Goal: Obtain resource: Download file/media

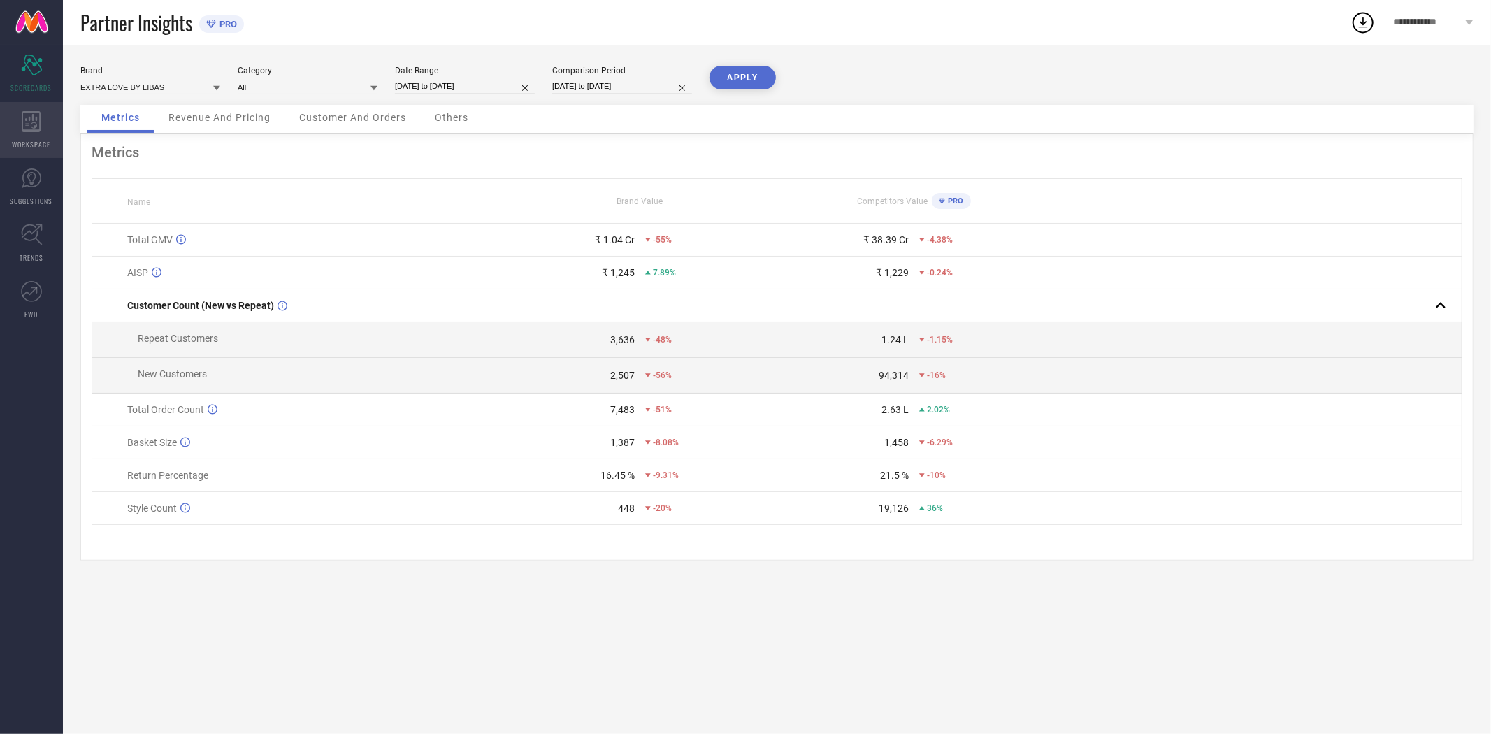
drag, startPoint x: 22, startPoint y: 129, endPoint x: 35, endPoint y: 129, distance: 13.3
click at [22, 129] on icon at bounding box center [31, 121] width 19 height 21
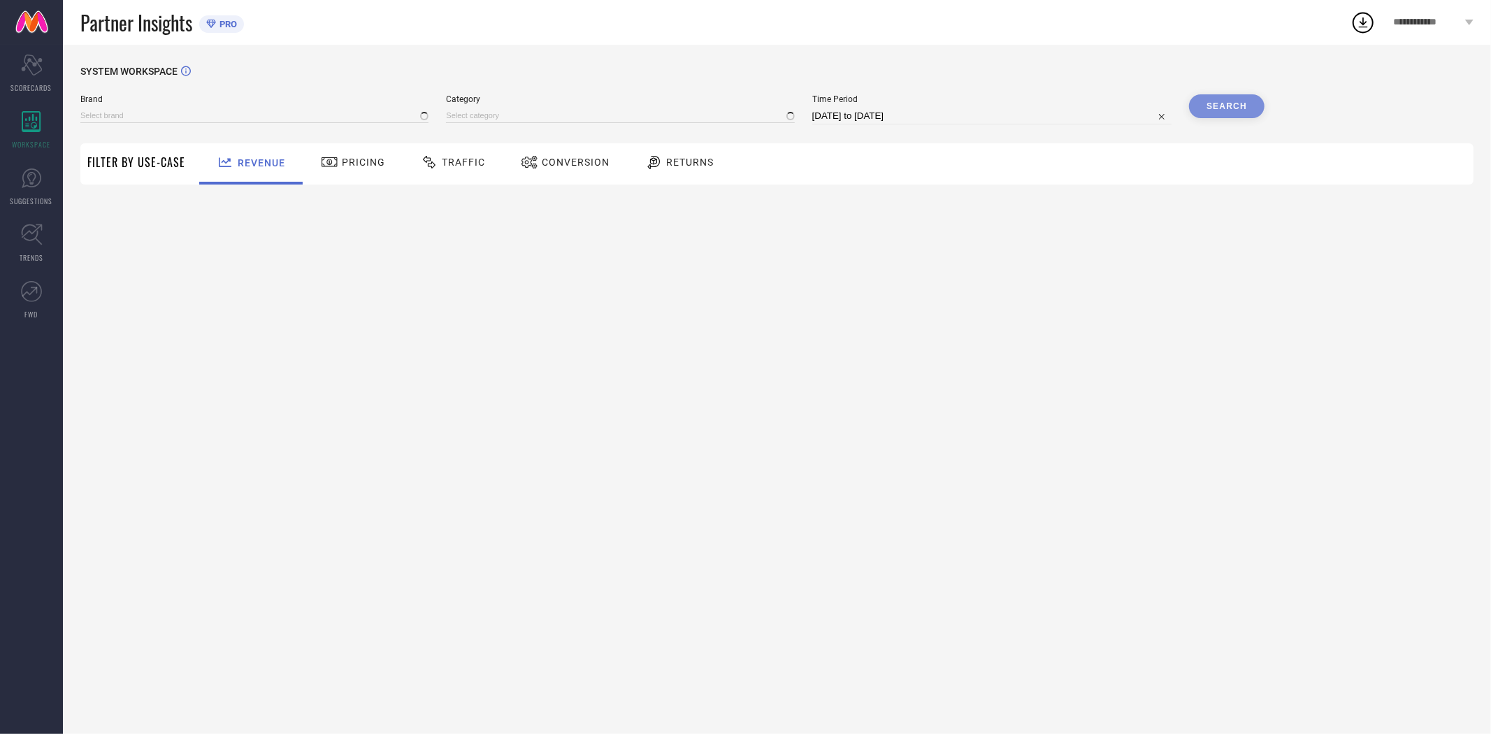
click at [564, 161] on span "Conversion" at bounding box center [576, 162] width 68 height 11
type input "EXTRA LOVE BY LIBAS"
type input "All"
click at [911, 117] on input "[DATE] to [DATE]" at bounding box center [991, 116] width 359 height 17
select select "7"
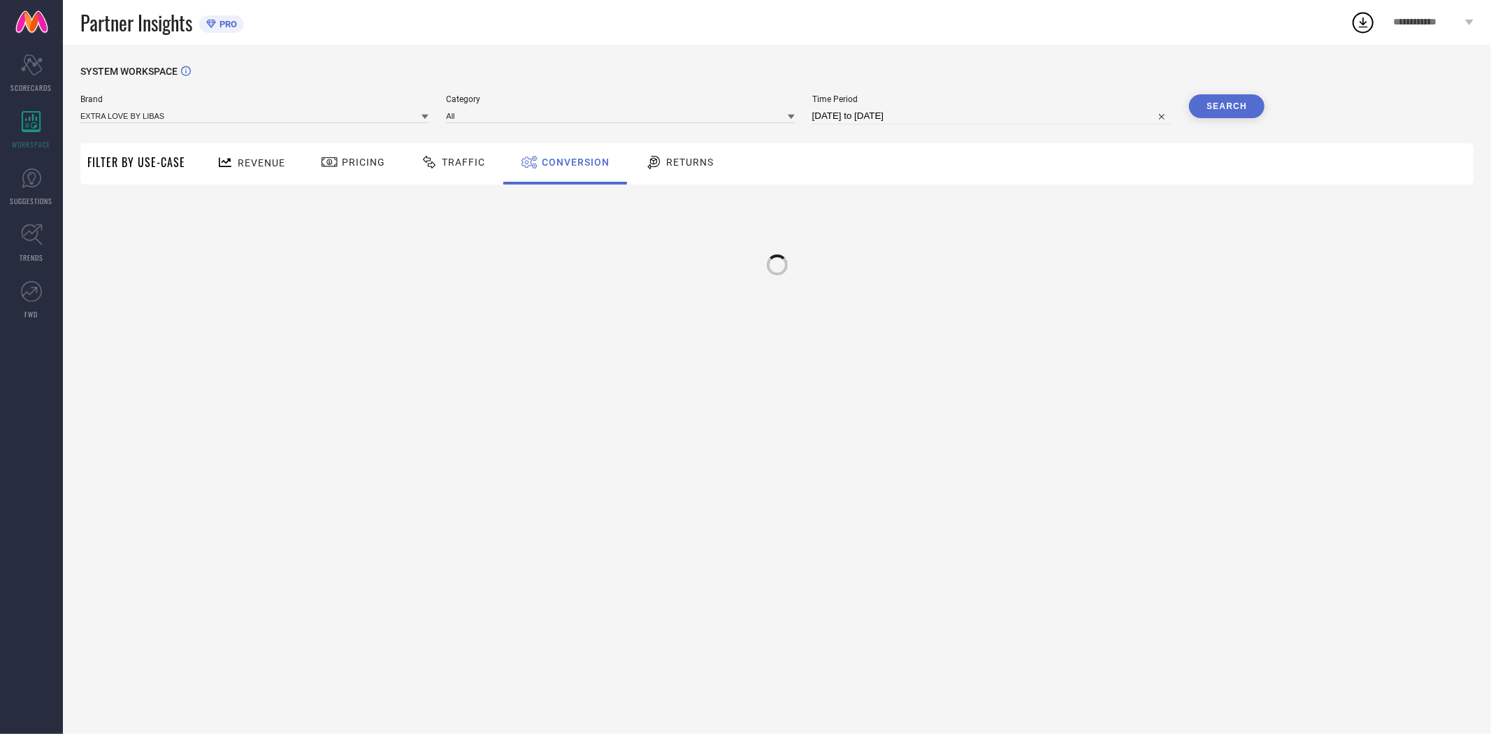
select select "2025"
select select "8"
select select "2025"
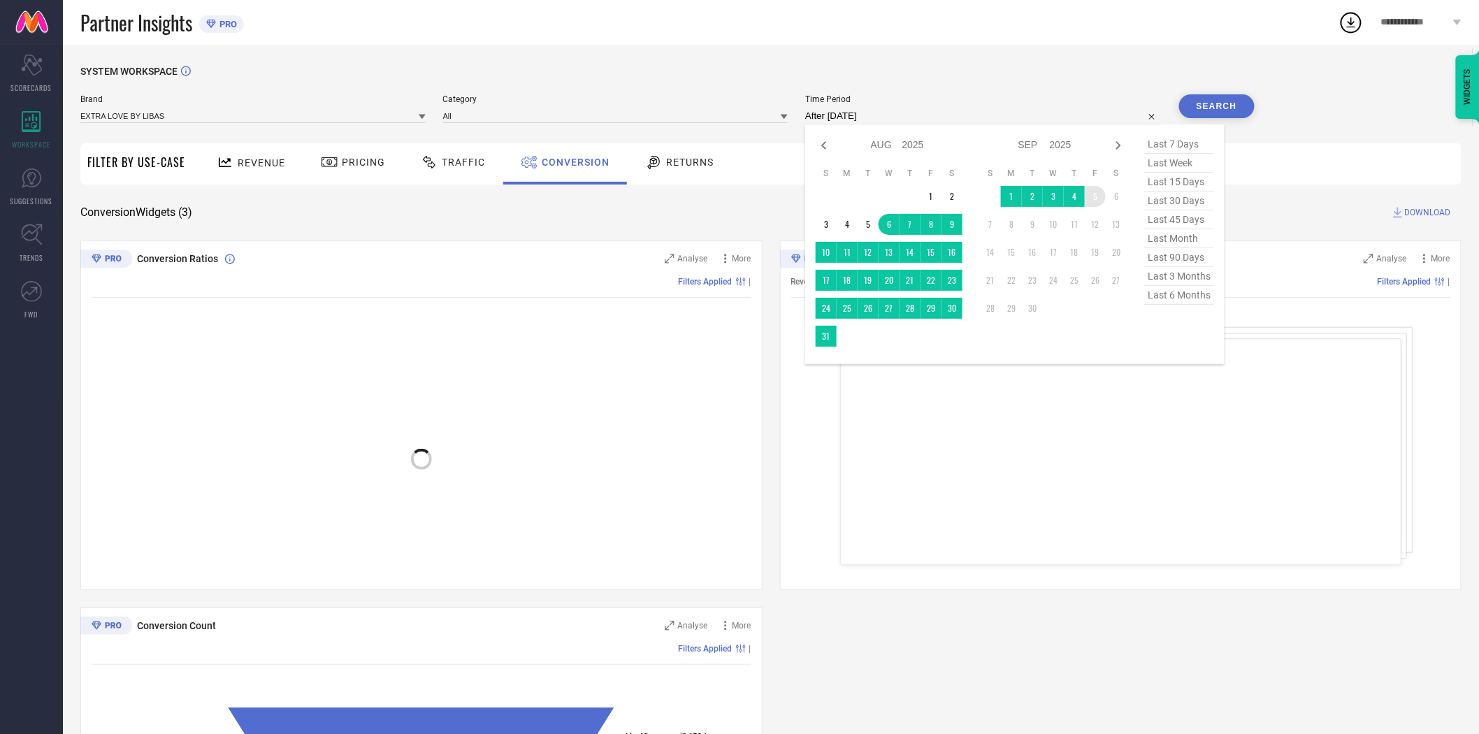
click at [1098, 200] on td "5" at bounding box center [1095, 196] width 21 height 21
type input "[DATE] to [DATE]"
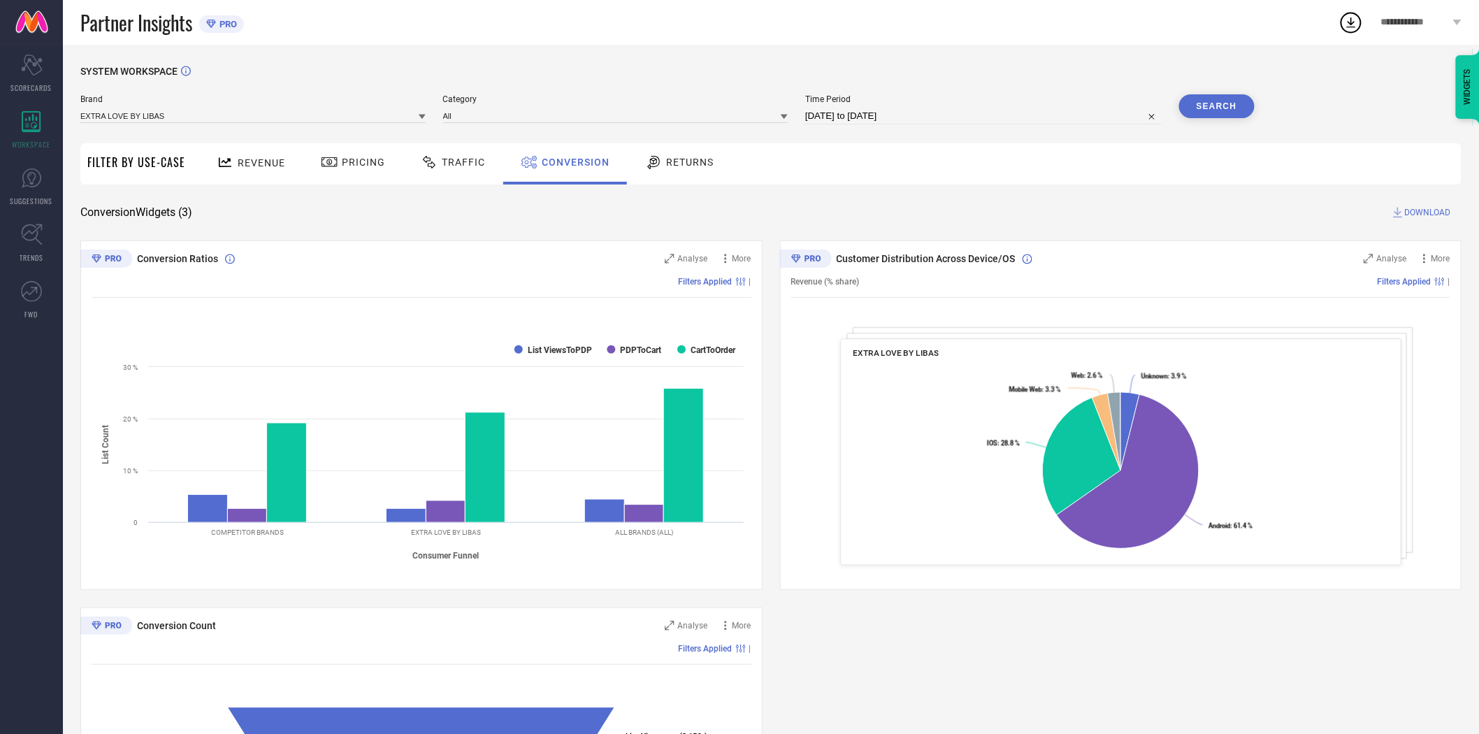
click at [1224, 106] on button "Search" at bounding box center [1216, 106] width 75 height 24
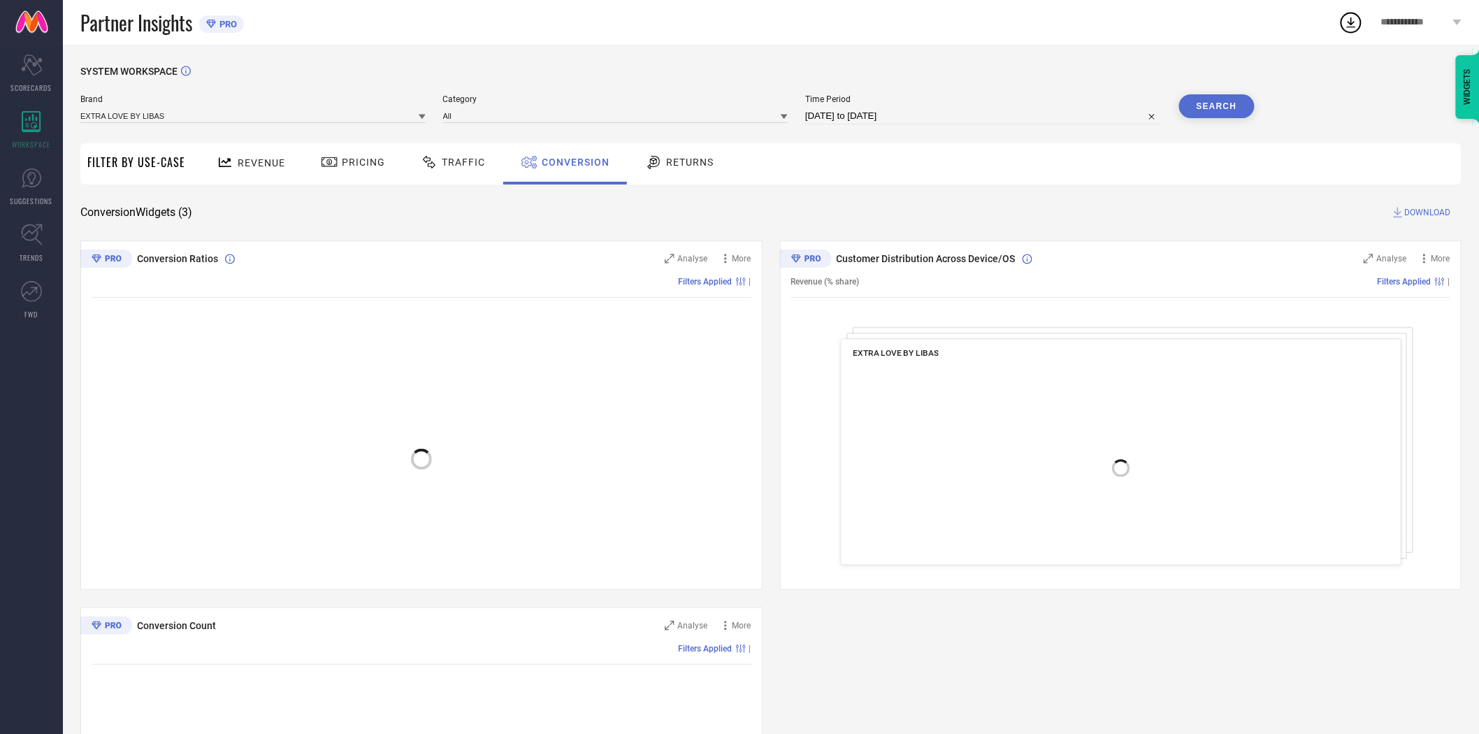
click at [1423, 210] on span "DOWNLOAD" at bounding box center [1428, 212] width 46 height 14
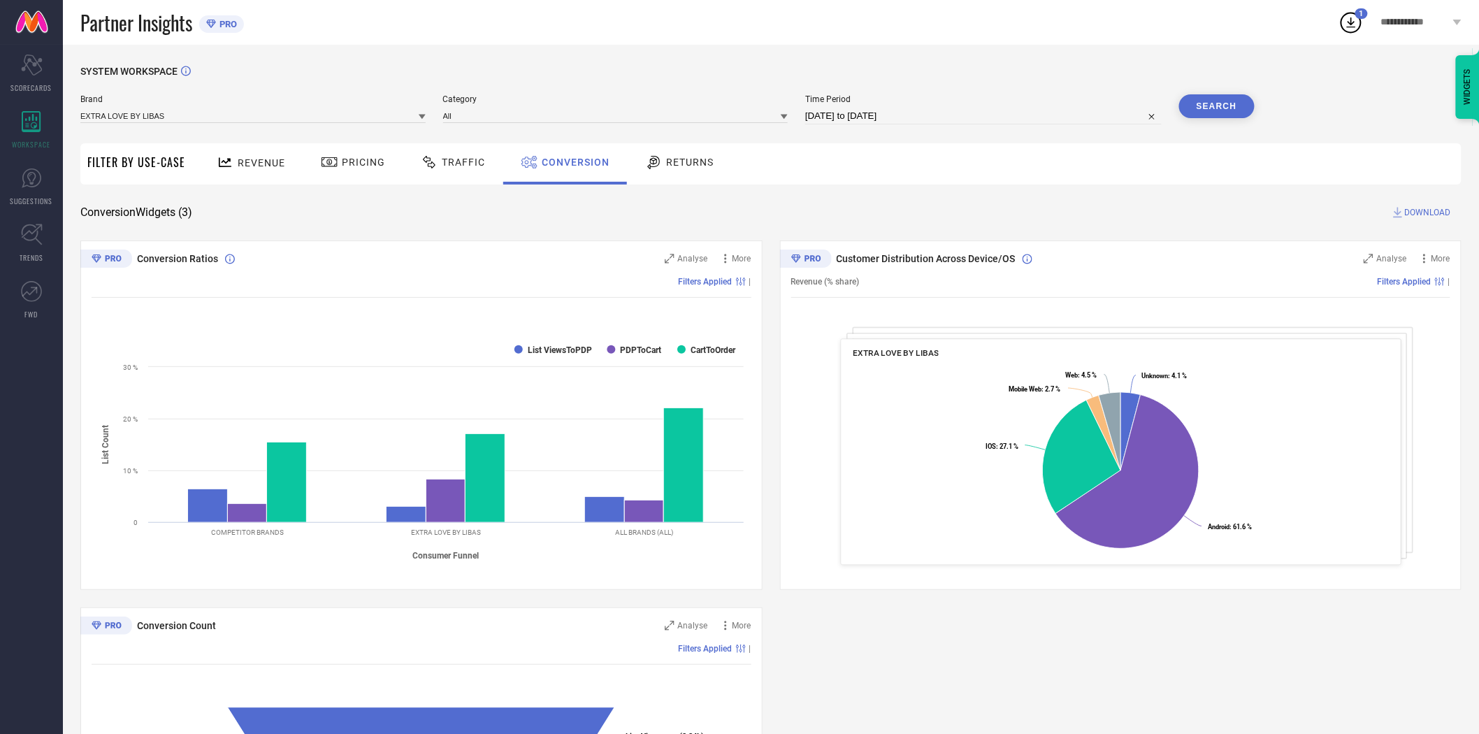
click at [419, 117] on icon at bounding box center [422, 116] width 7 height 7
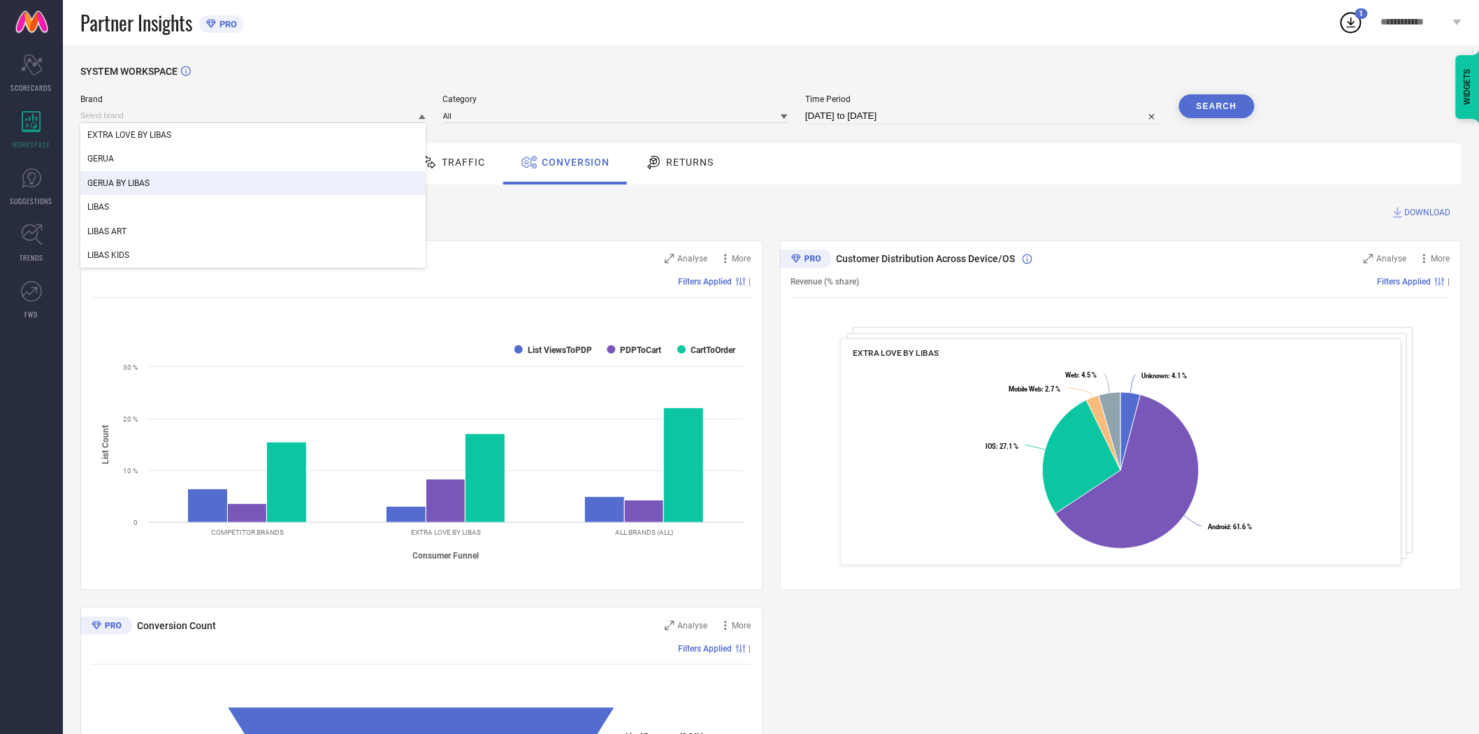
click at [283, 180] on div "GERUA BY LIBAS" at bounding box center [252, 183] width 345 height 24
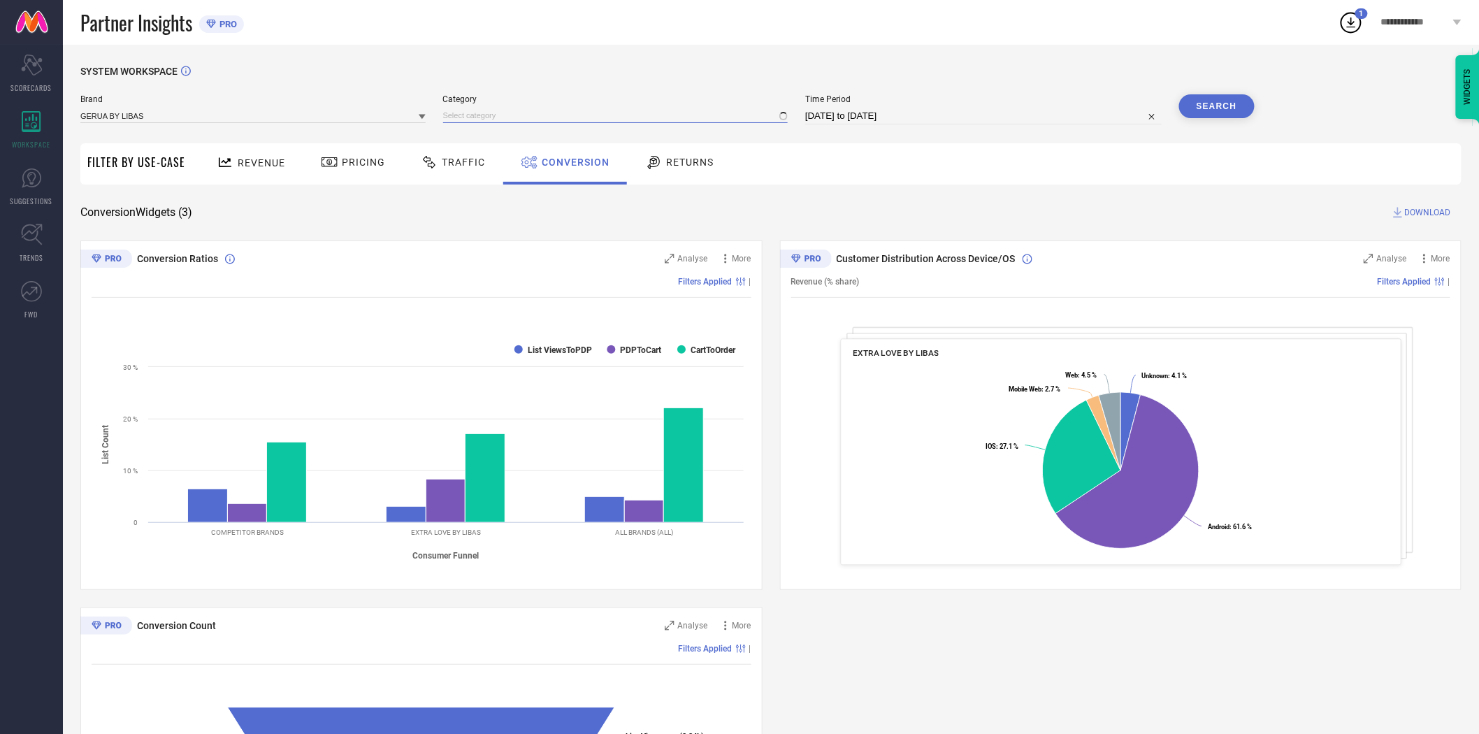
click at [470, 117] on input at bounding box center [615, 115] width 345 height 15
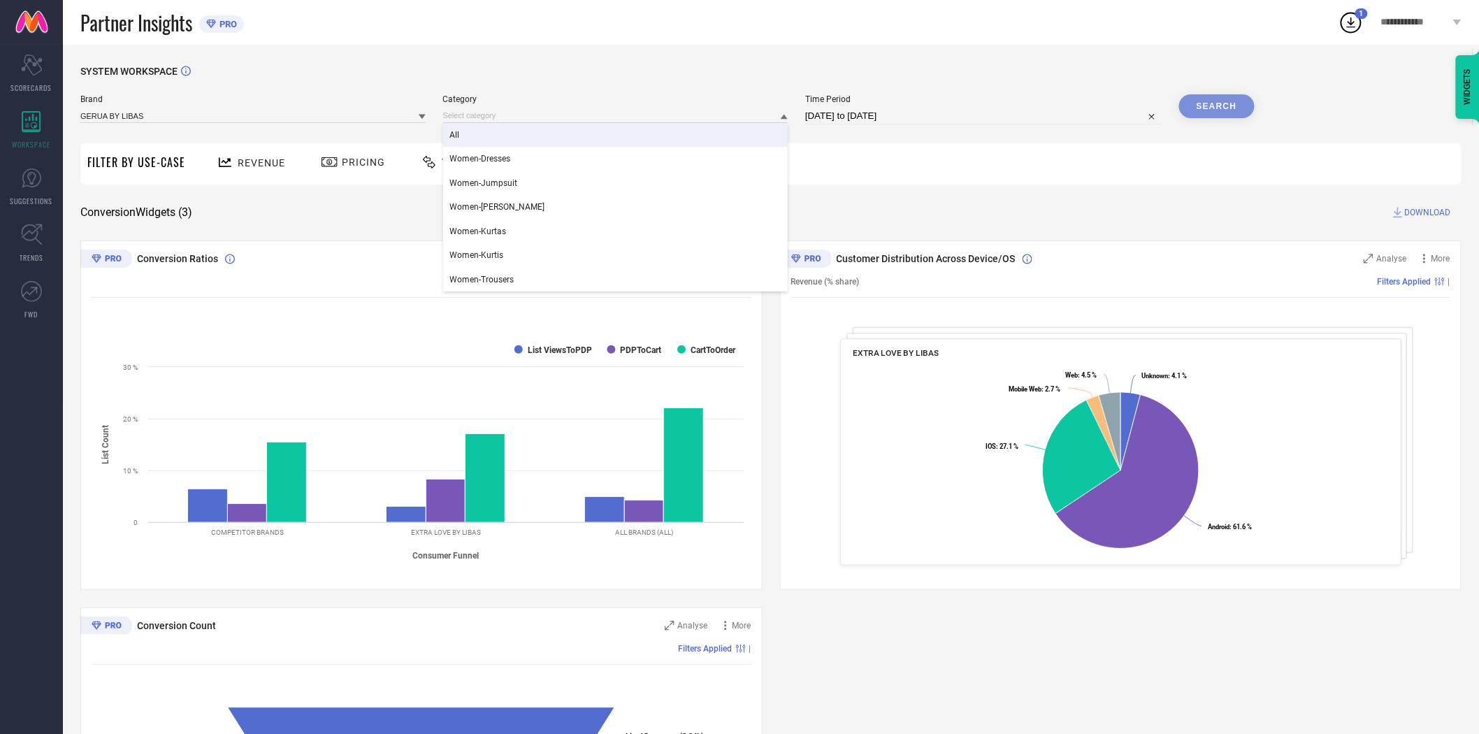
click at [484, 137] on div "All" at bounding box center [615, 135] width 345 height 24
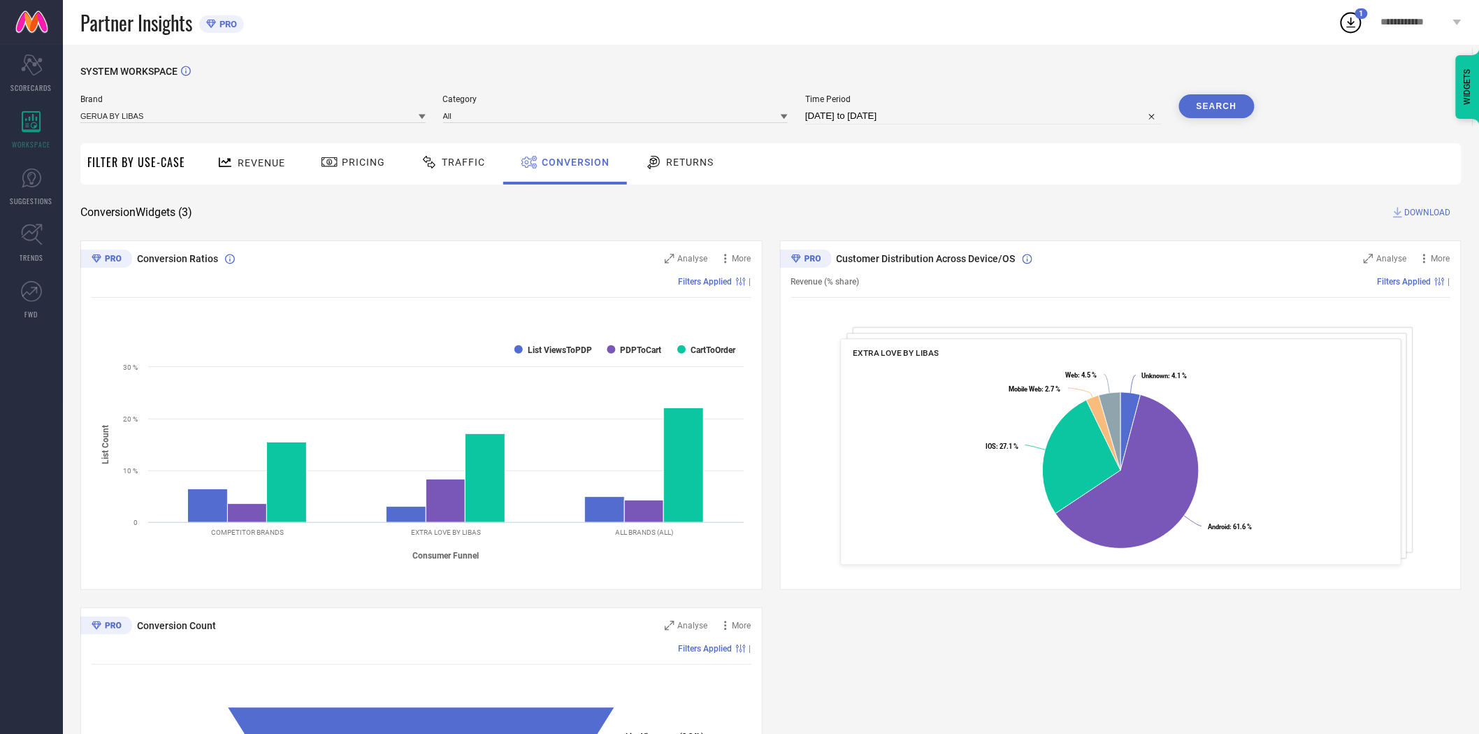
click at [1206, 106] on button "Search" at bounding box center [1216, 106] width 75 height 24
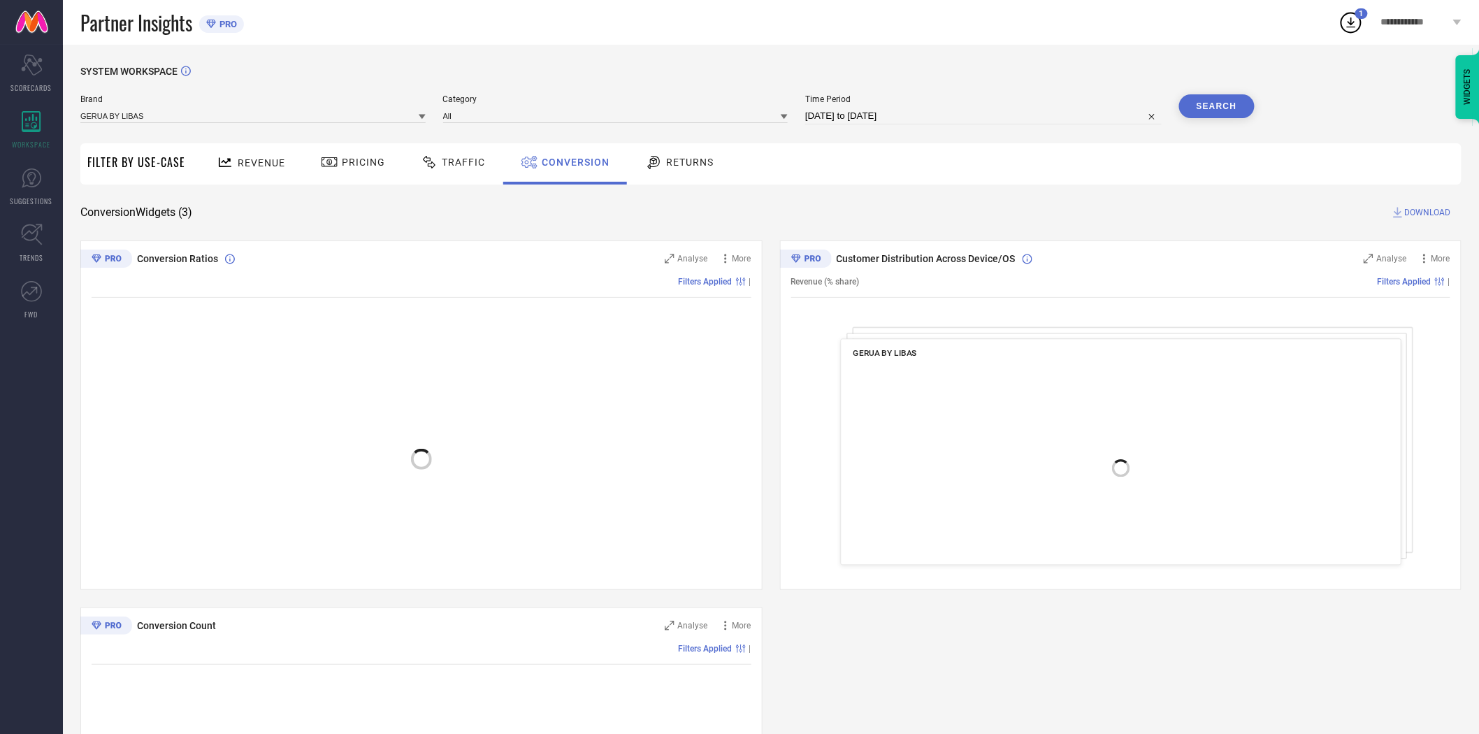
click at [1414, 211] on span "DOWNLOAD" at bounding box center [1428, 212] width 46 height 14
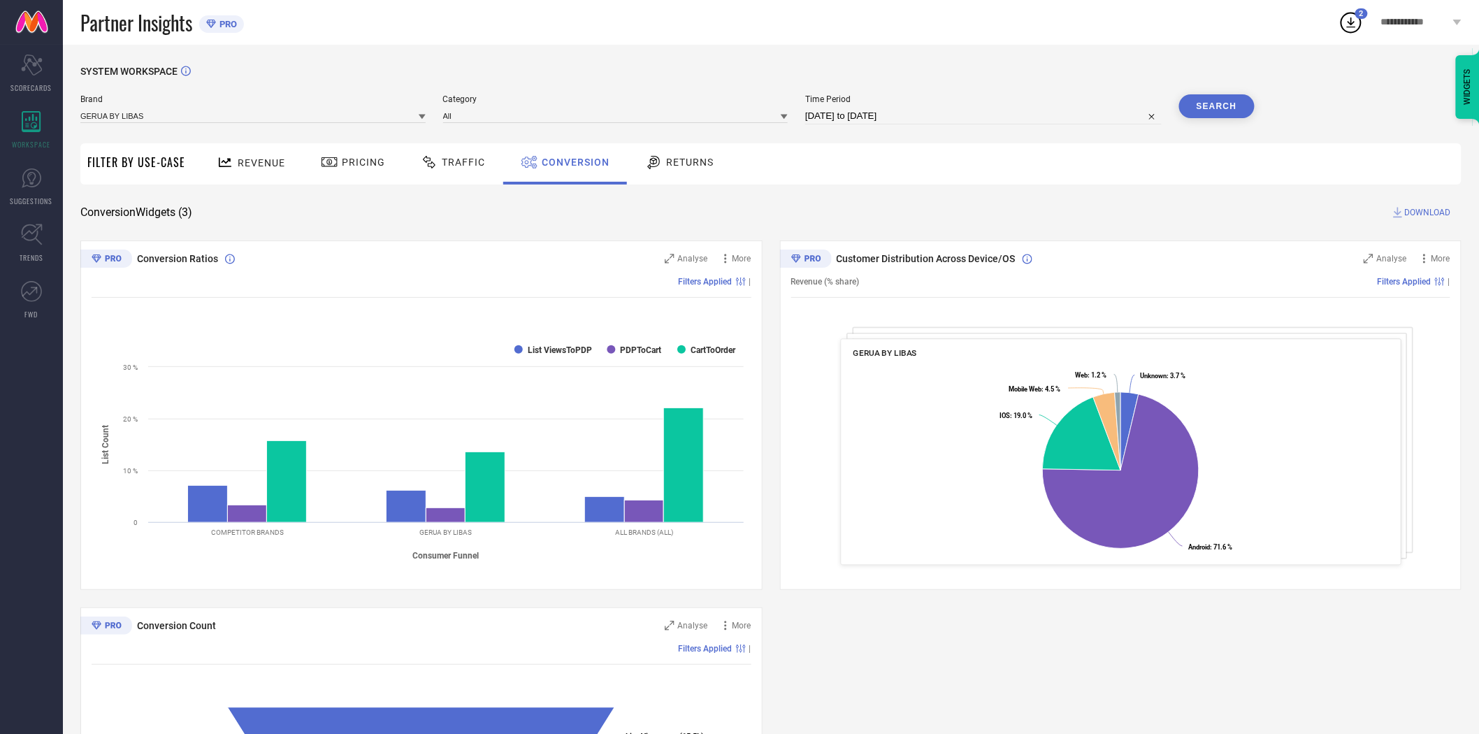
click at [667, 67] on div "SYSTEM WORKSPACE" at bounding box center [770, 80] width 1381 height 29
click at [422, 115] on icon at bounding box center [422, 116] width 7 height 7
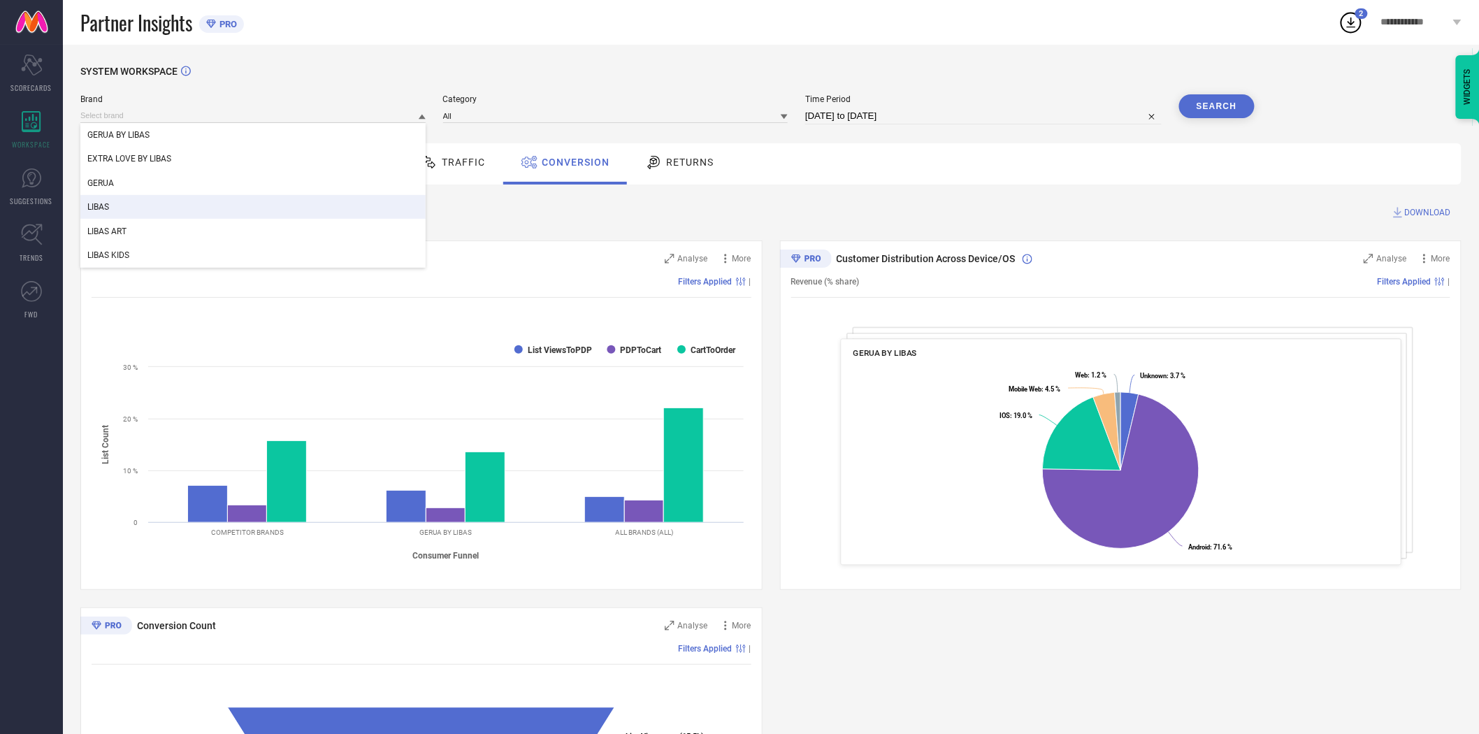
click at [282, 206] on div "LIBAS" at bounding box center [252, 207] width 345 height 24
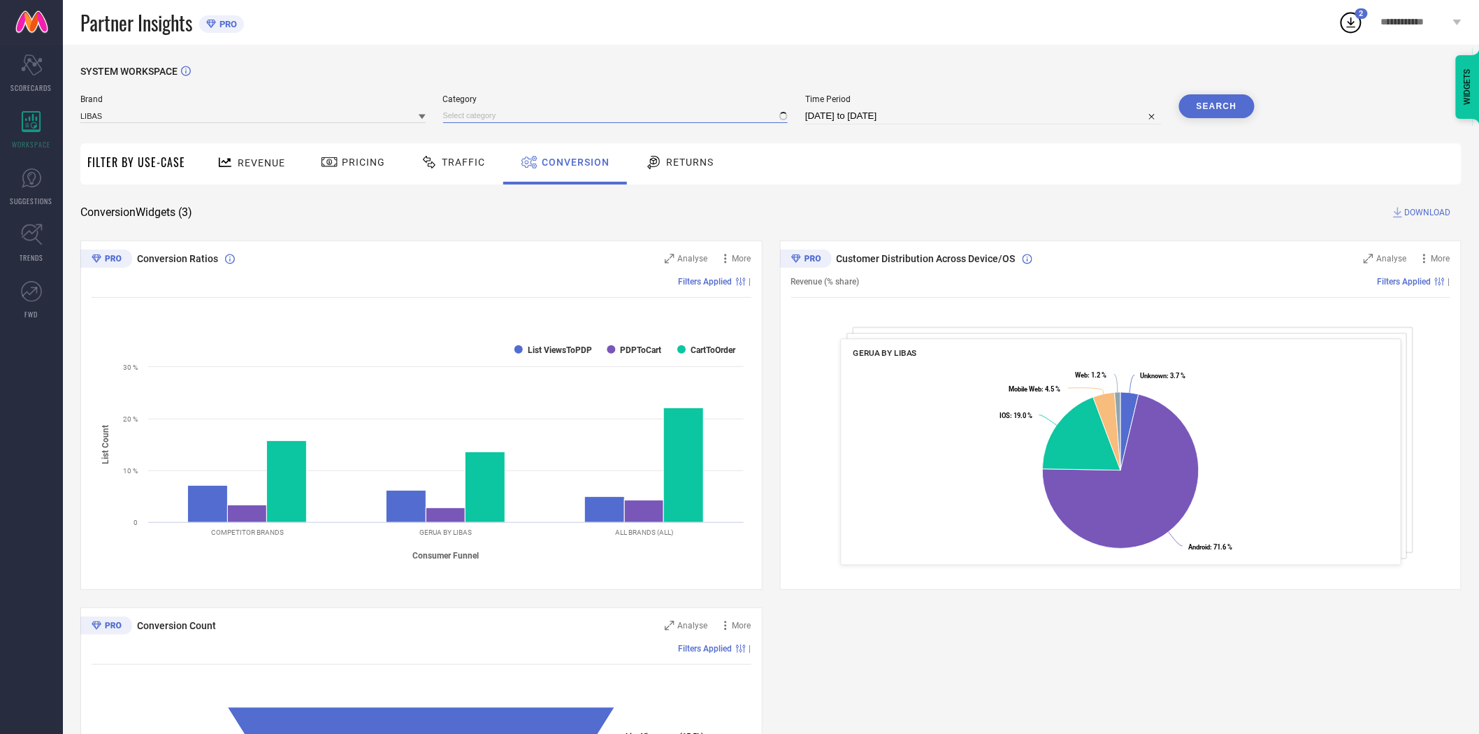
click at [506, 116] on input at bounding box center [615, 115] width 345 height 15
click at [503, 117] on input at bounding box center [615, 115] width 345 height 15
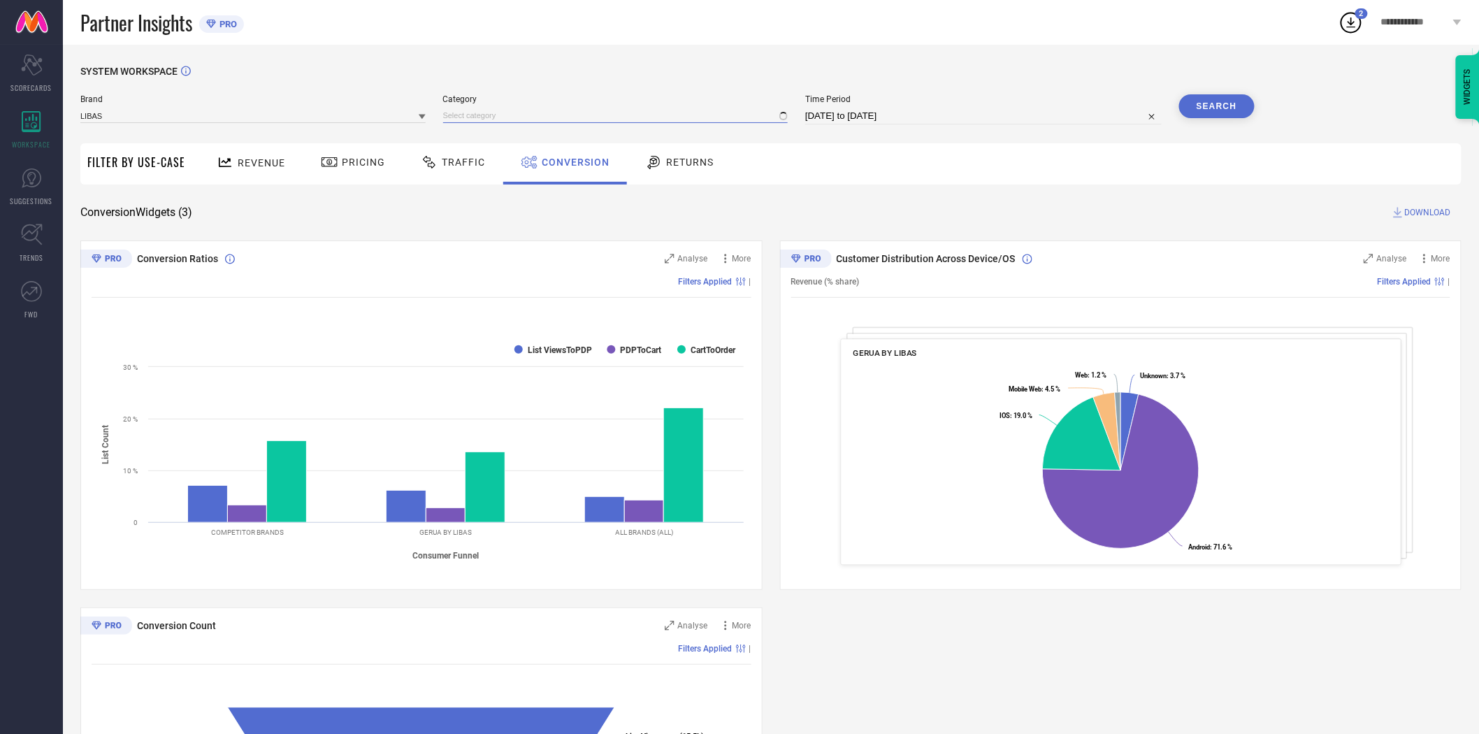
click at [503, 117] on input at bounding box center [615, 115] width 345 height 15
click at [562, 60] on div "SYSTEM WORKSPACE Brand LIBAS Category Time Period [DATE] to [DATE] Search Filte…" at bounding box center [771, 511] width 1416 height 933
click at [622, 116] on input at bounding box center [615, 115] width 345 height 15
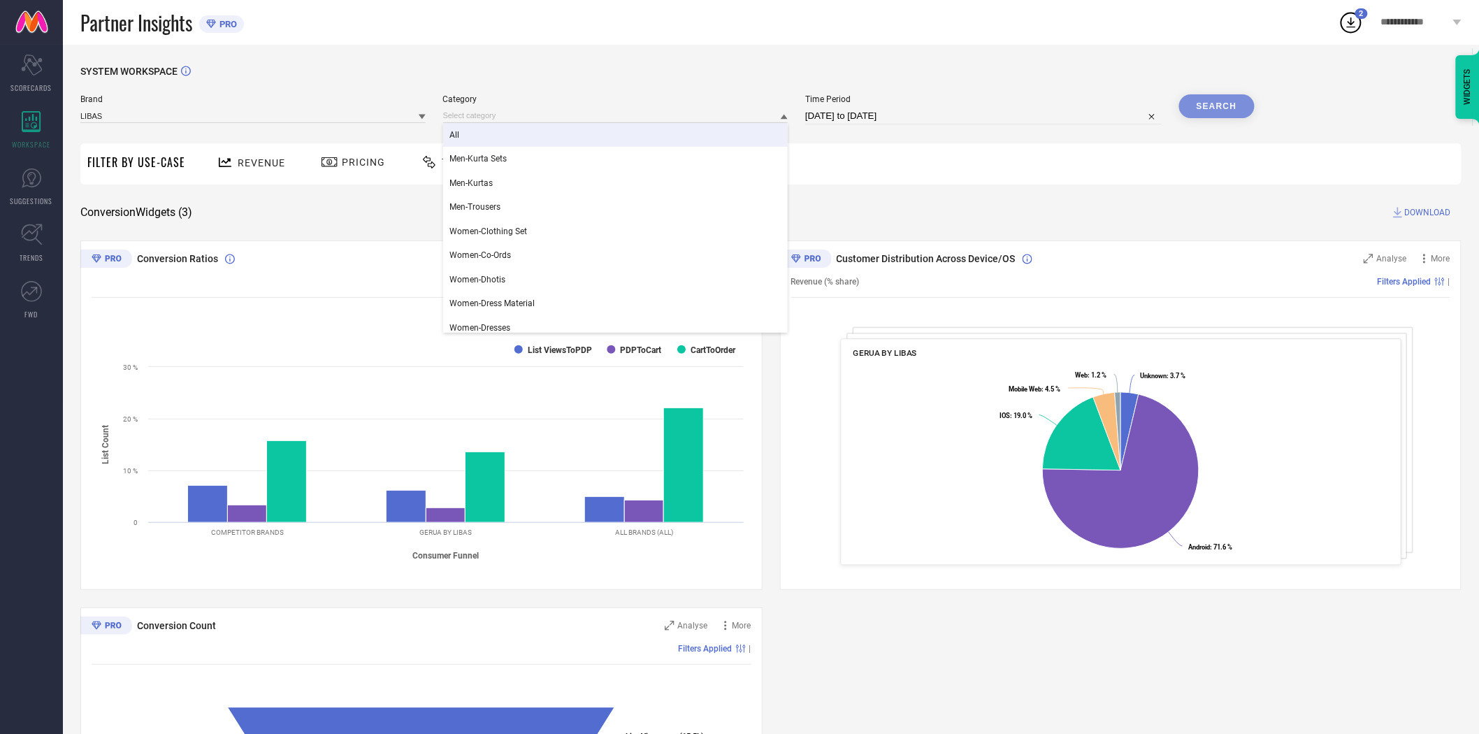
click at [580, 136] on div "All" at bounding box center [615, 135] width 345 height 24
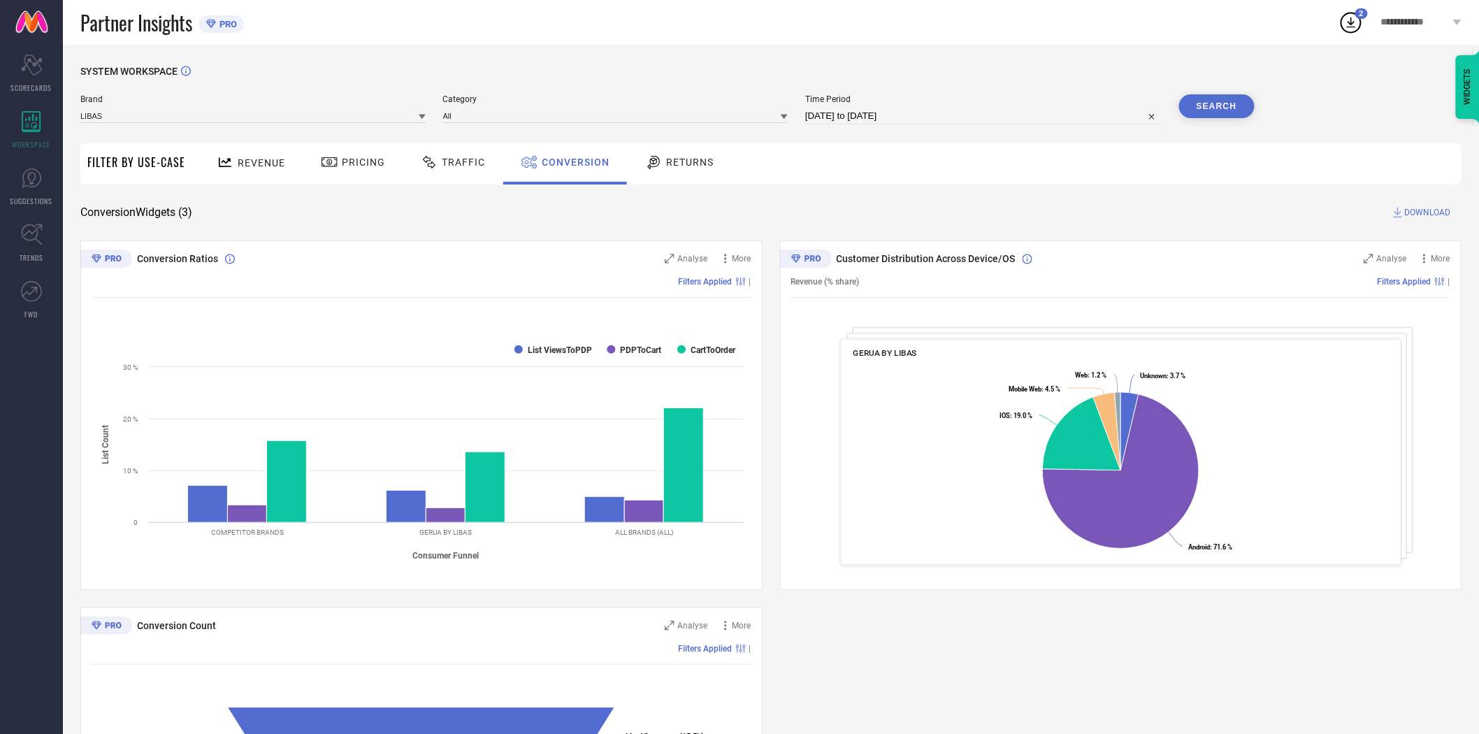
click at [1197, 108] on button "Search" at bounding box center [1216, 106] width 75 height 24
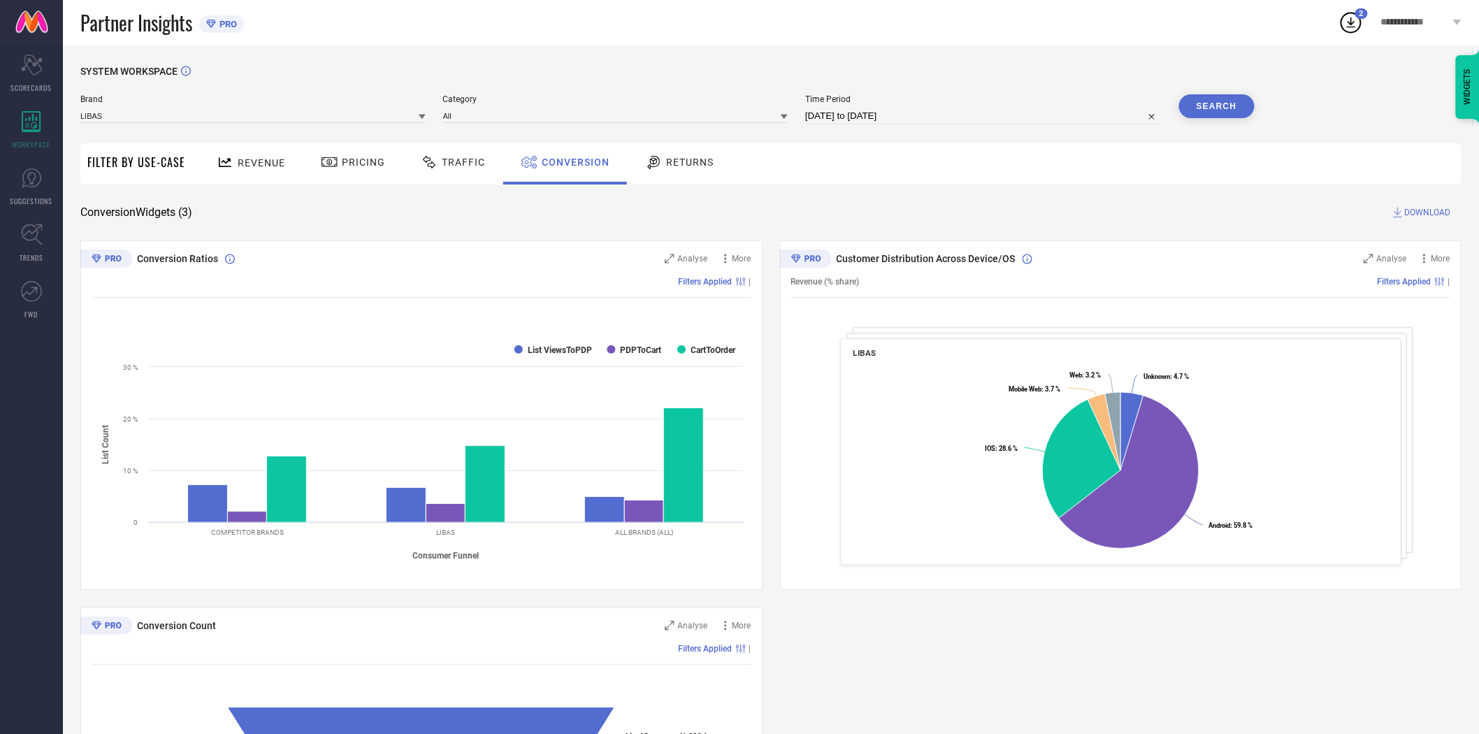
click at [1230, 106] on button "Search" at bounding box center [1216, 106] width 75 height 24
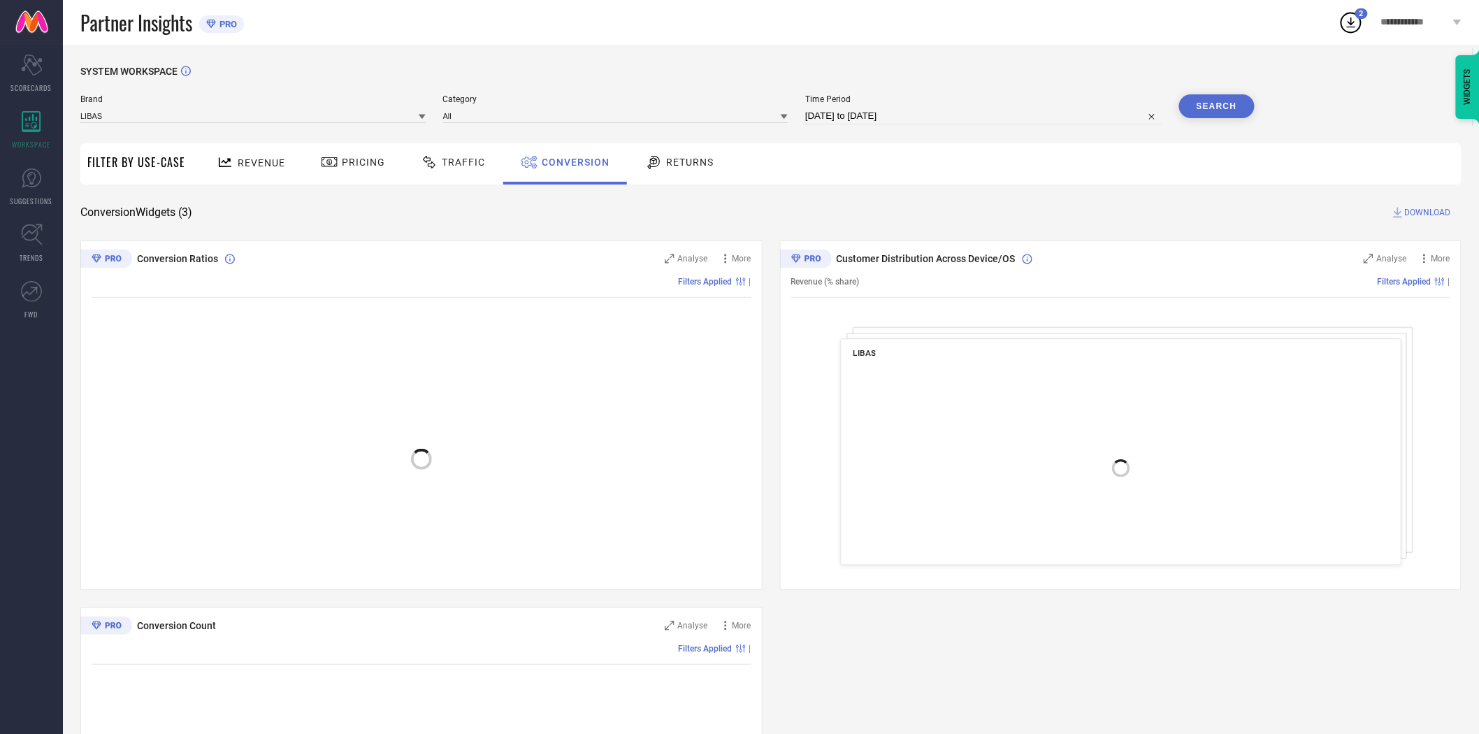
click at [1417, 210] on span "DOWNLOAD" at bounding box center [1428, 212] width 46 height 14
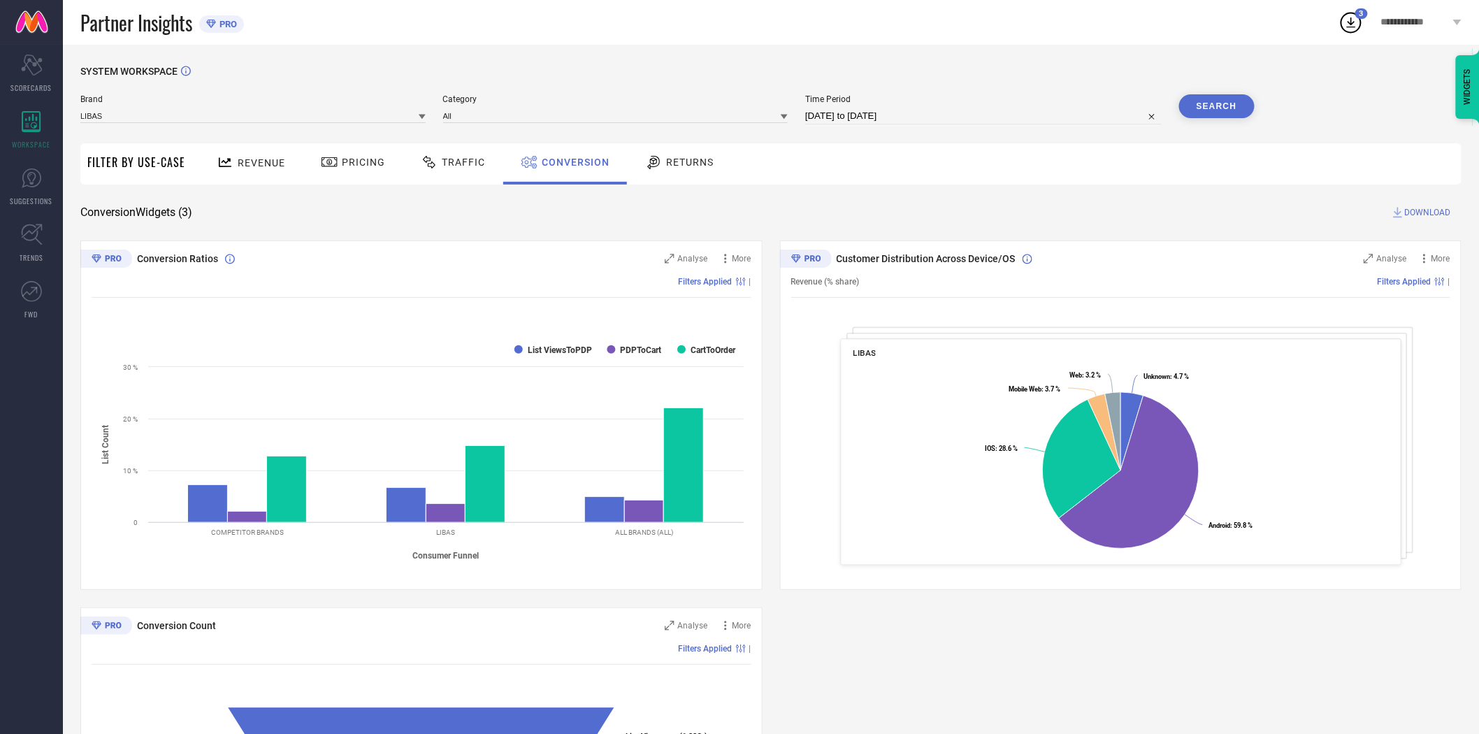
click at [422, 116] on icon at bounding box center [422, 117] width 7 height 5
click at [306, 236] on div "LIBAS ART" at bounding box center [252, 231] width 345 height 24
click at [496, 117] on input at bounding box center [615, 115] width 345 height 15
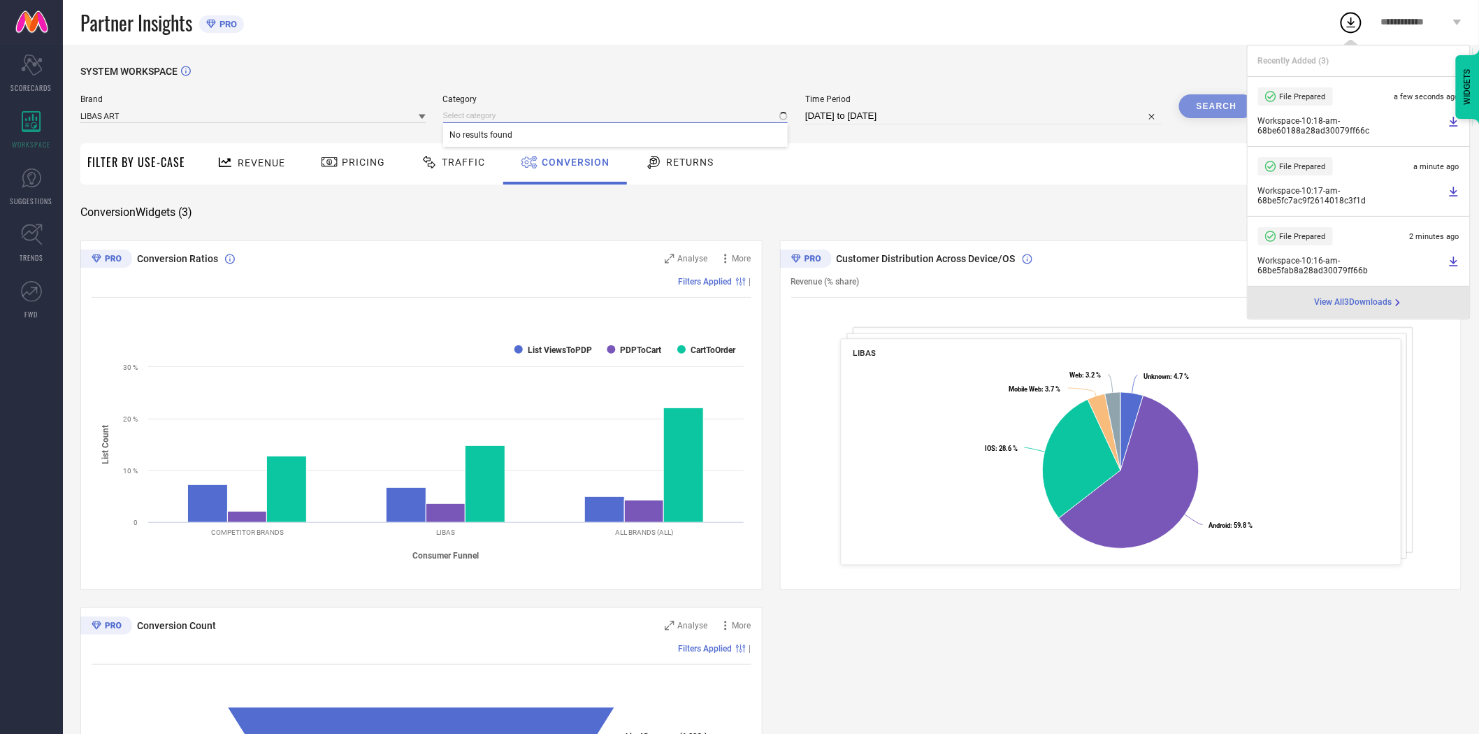
click at [495, 116] on input at bounding box center [615, 115] width 345 height 15
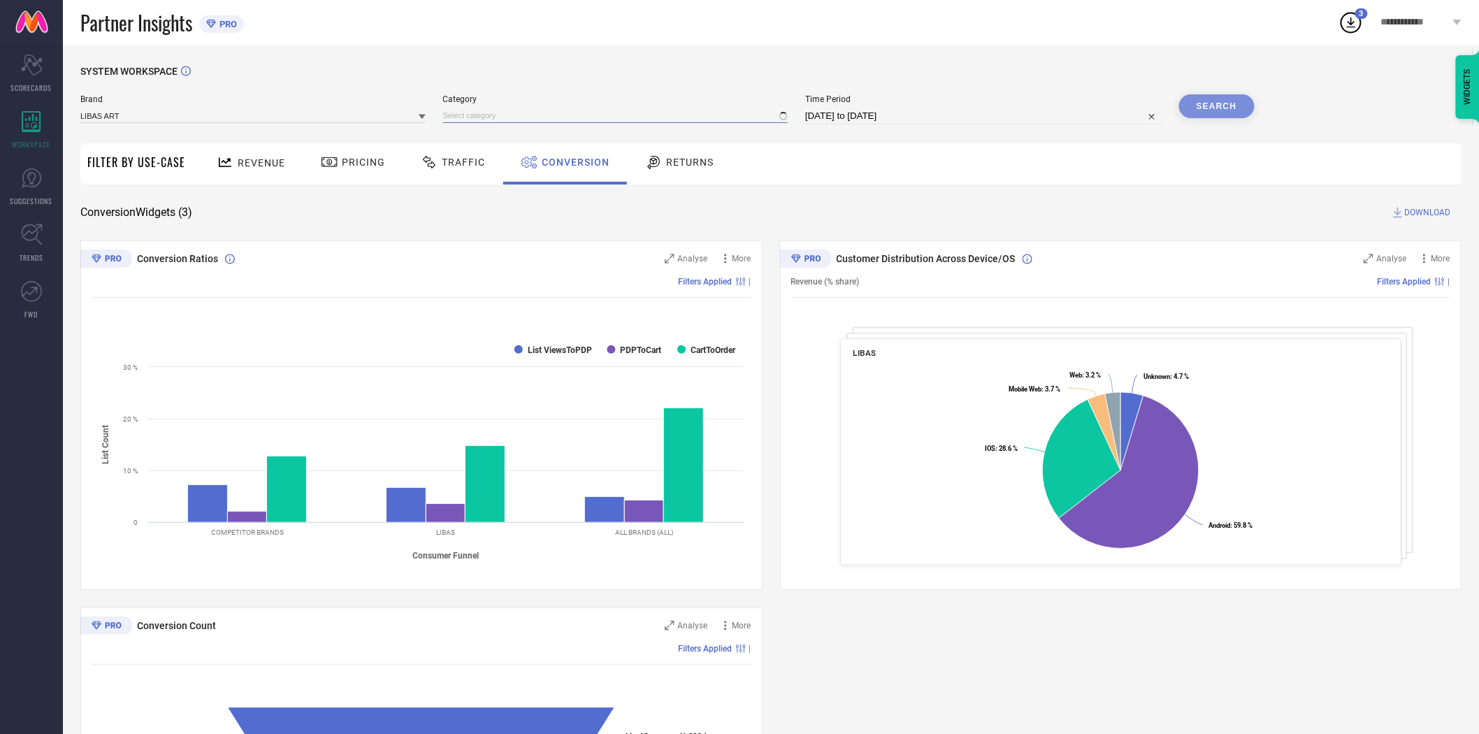
click at [495, 117] on input at bounding box center [615, 115] width 345 height 15
click at [664, 96] on span "Category" at bounding box center [615, 99] width 345 height 10
click at [625, 113] on input at bounding box center [615, 115] width 345 height 15
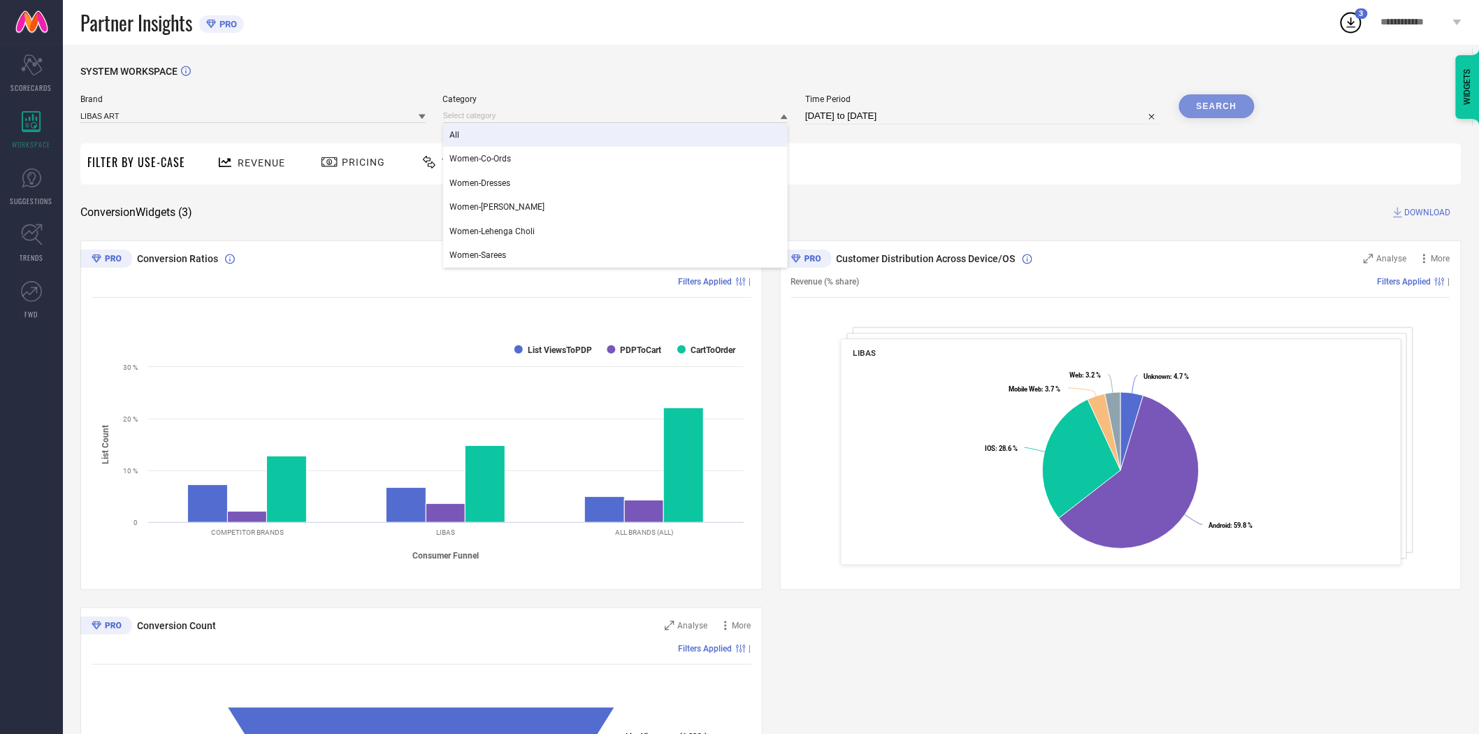
click at [592, 129] on div "All" at bounding box center [615, 135] width 345 height 24
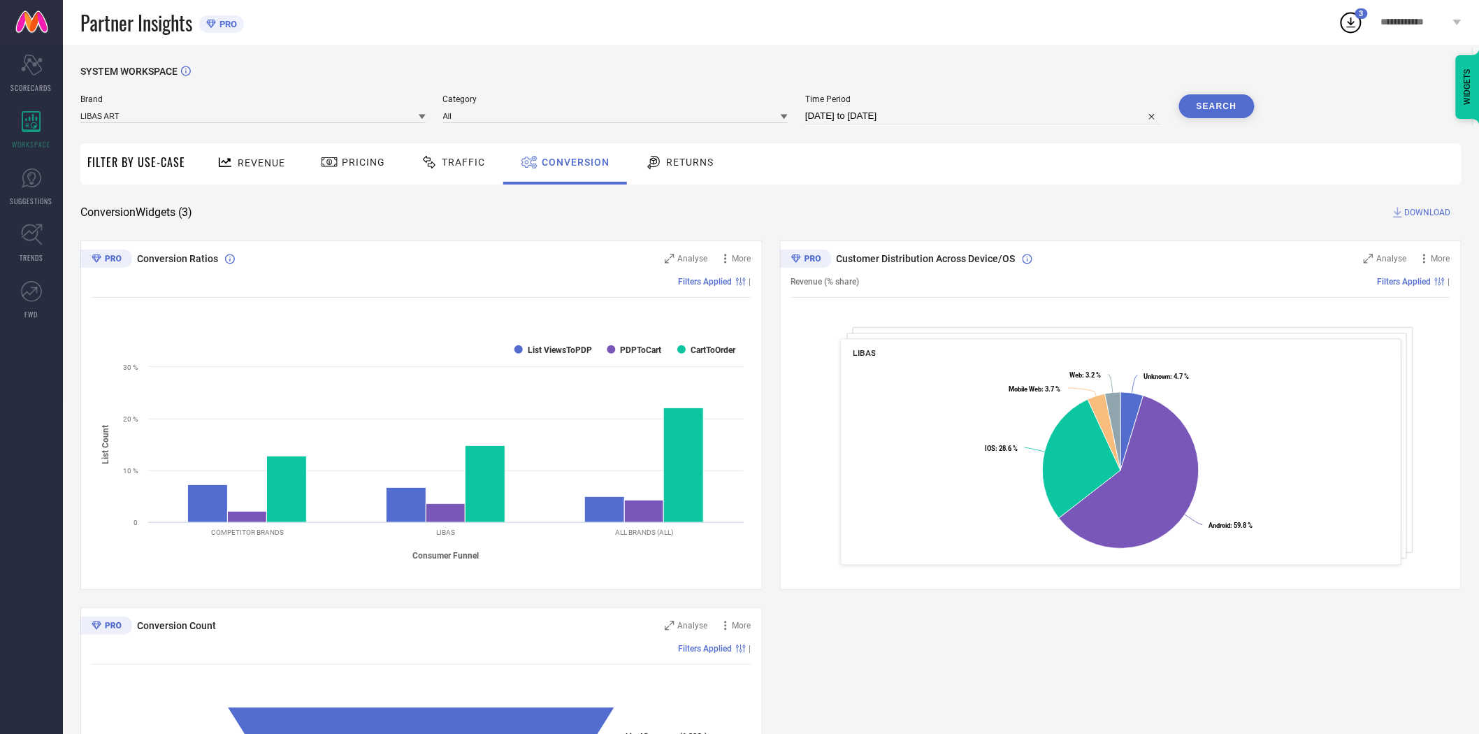
click at [1029, 64] on div "SYSTEM WORKSPACE Brand LIBAS ART Category All Time Period [DATE] to [DATE] Sear…" at bounding box center [771, 511] width 1416 height 933
click at [1205, 108] on button "Search" at bounding box center [1216, 106] width 75 height 24
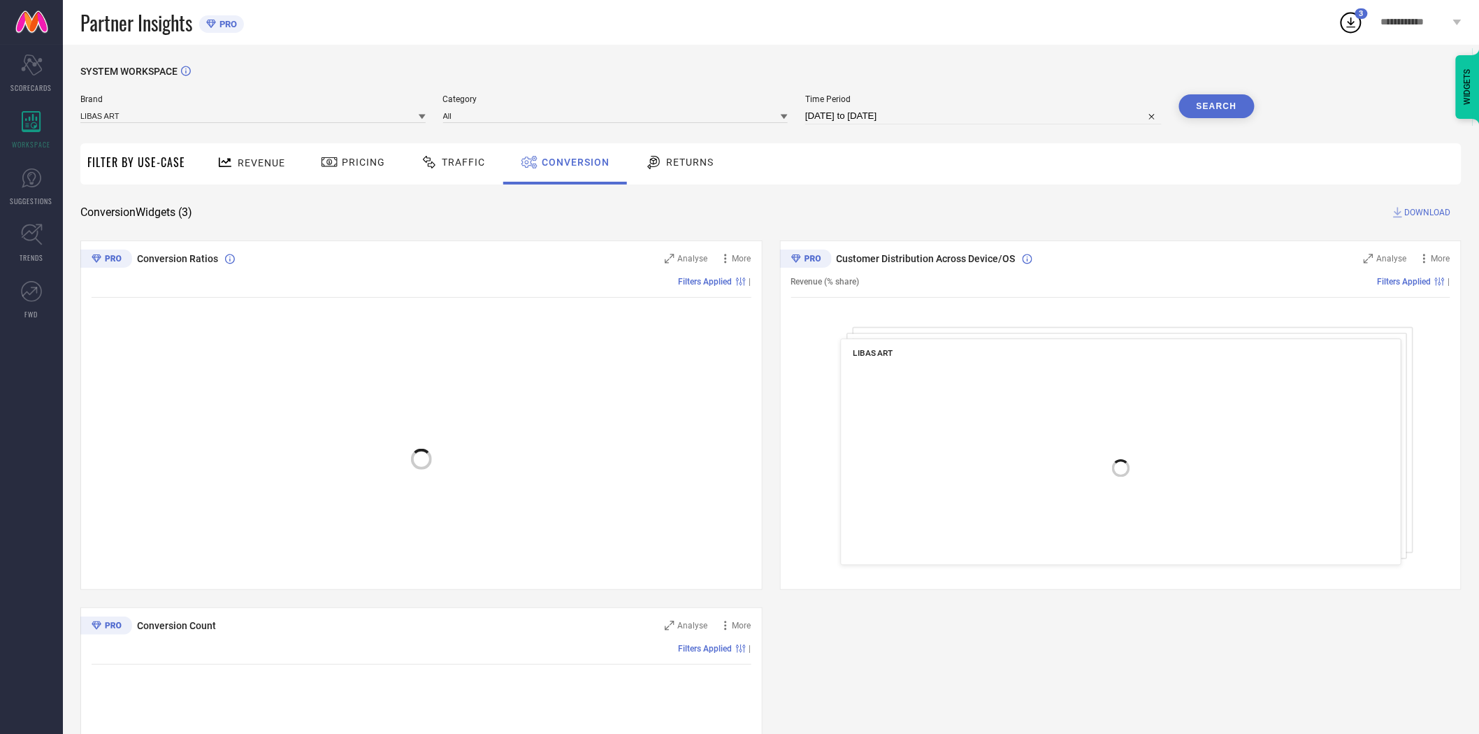
click at [1433, 211] on span "DOWNLOAD" at bounding box center [1428, 212] width 46 height 14
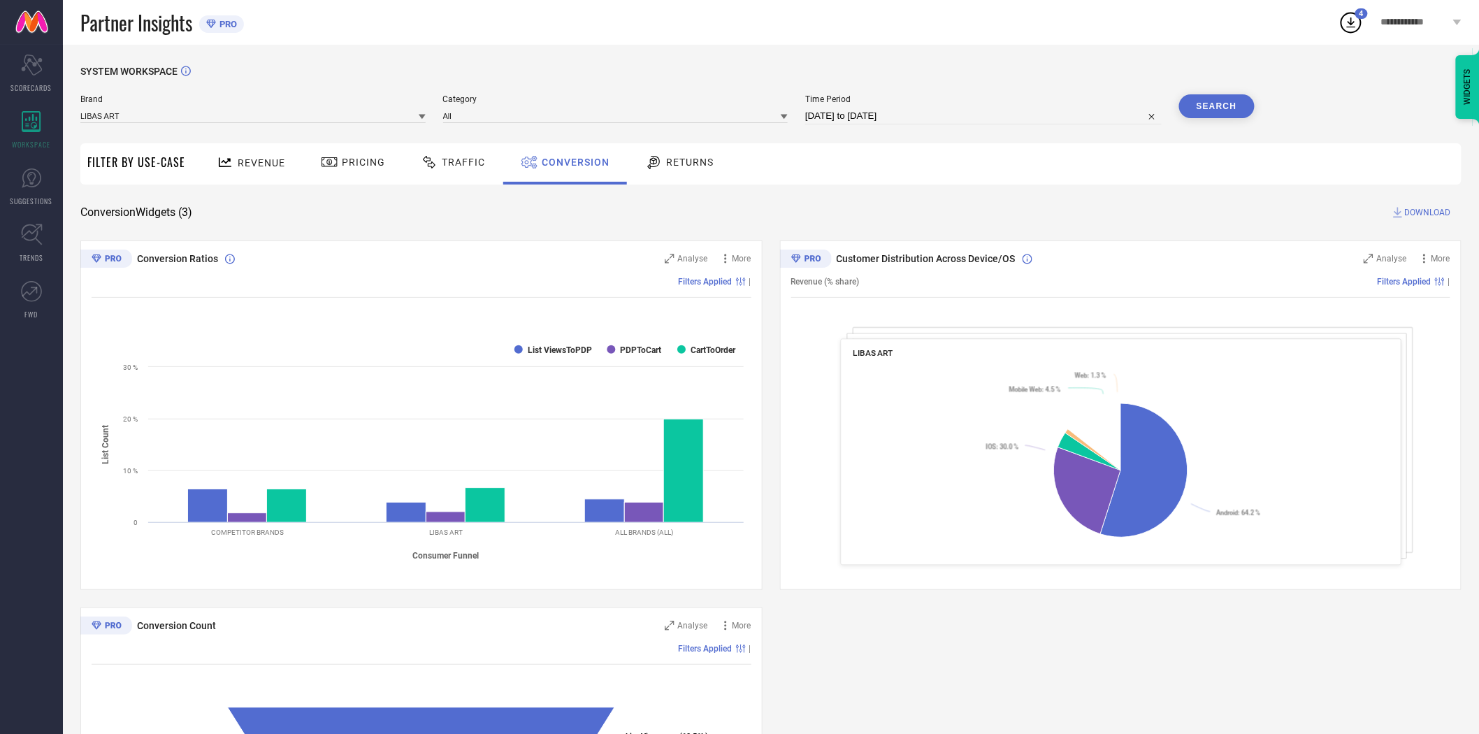
click at [420, 117] on icon at bounding box center [422, 116] width 7 height 7
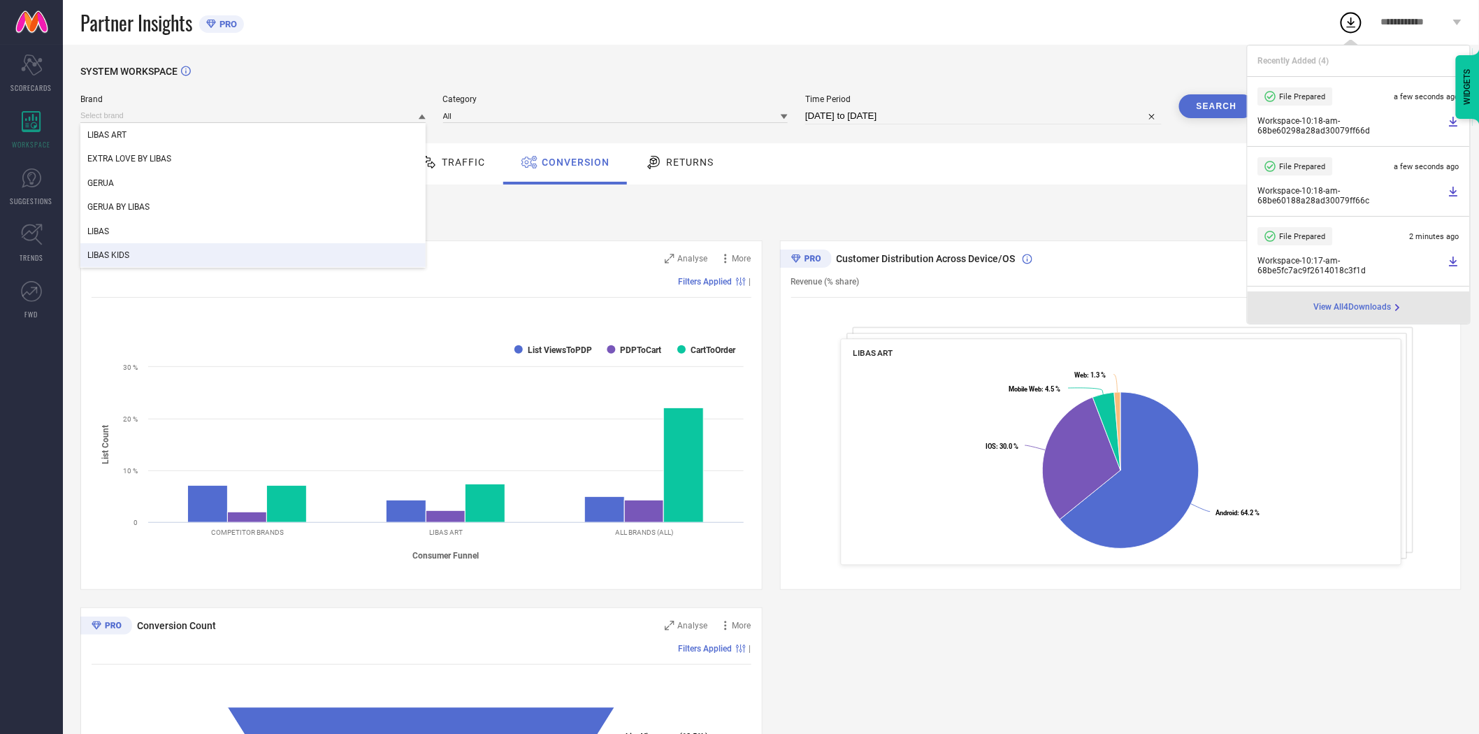
click at [331, 249] on div "LIBAS KIDS" at bounding box center [252, 255] width 345 height 24
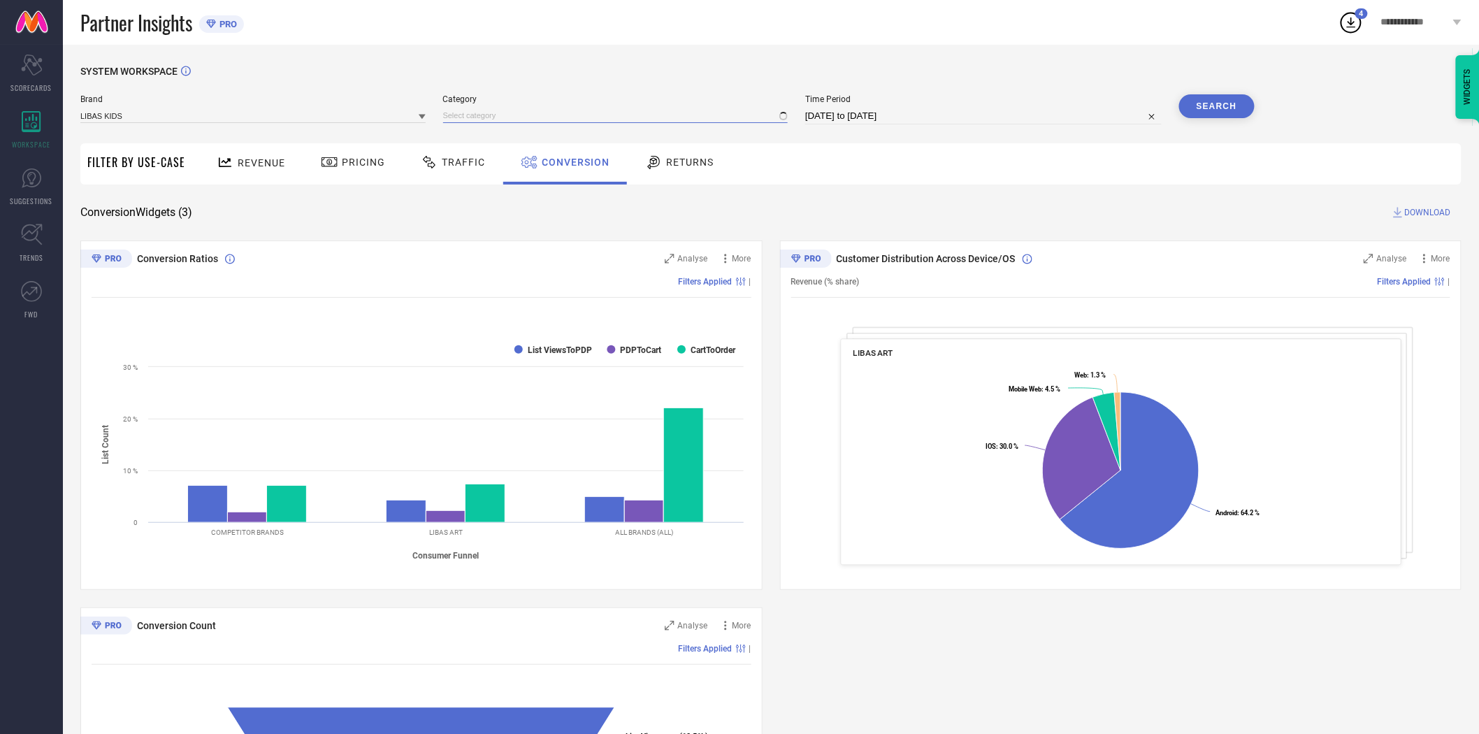
click at [505, 115] on input at bounding box center [615, 115] width 345 height 15
click at [612, 73] on div "SYSTEM WORKSPACE" at bounding box center [770, 80] width 1381 height 29
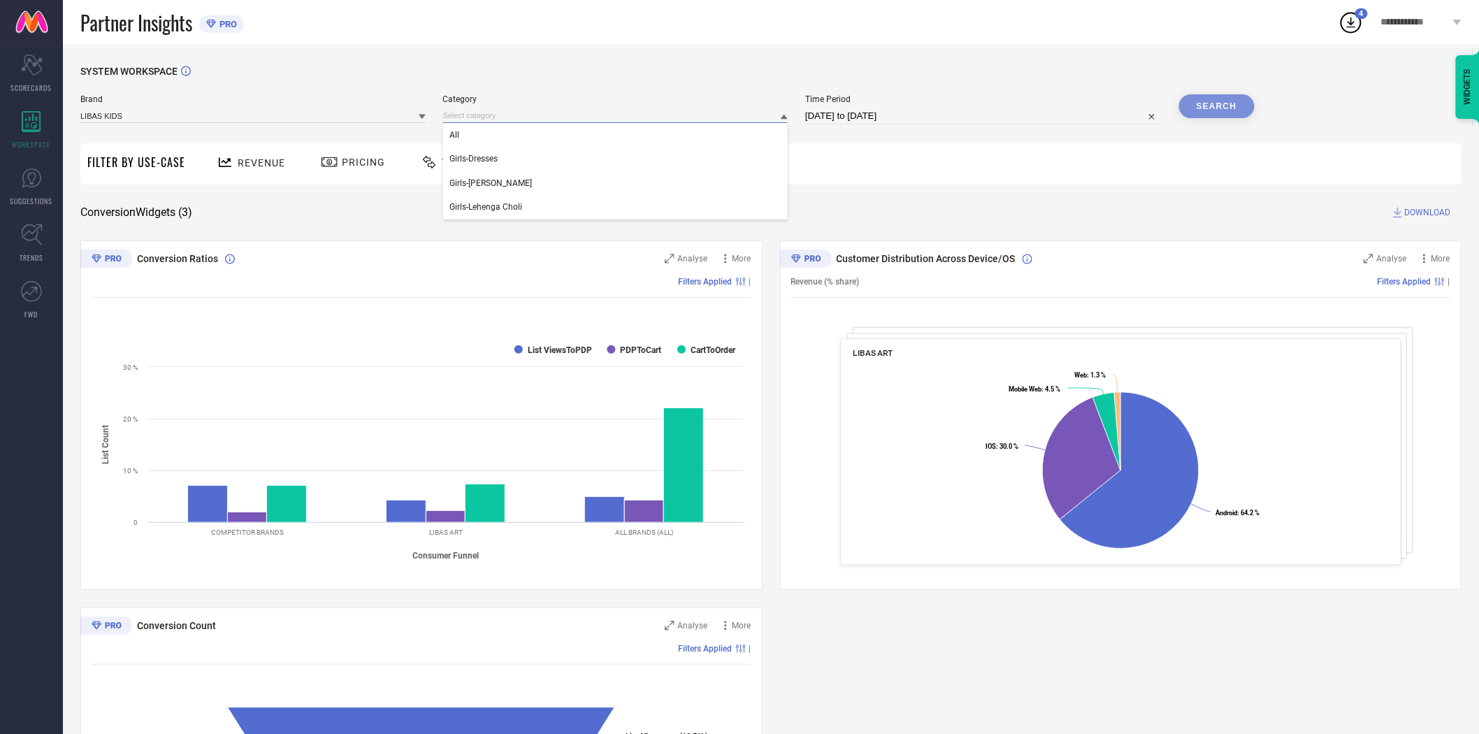
click at [602, 117] on input at bounding box center [615, 115] width 345 height 15
click at [594, 147] on div "All" at bounding box center [615, 135] width 345 height 24
click at [1219, 102] on button "Search" at bounding box center [1216, 106] width 75 height 24
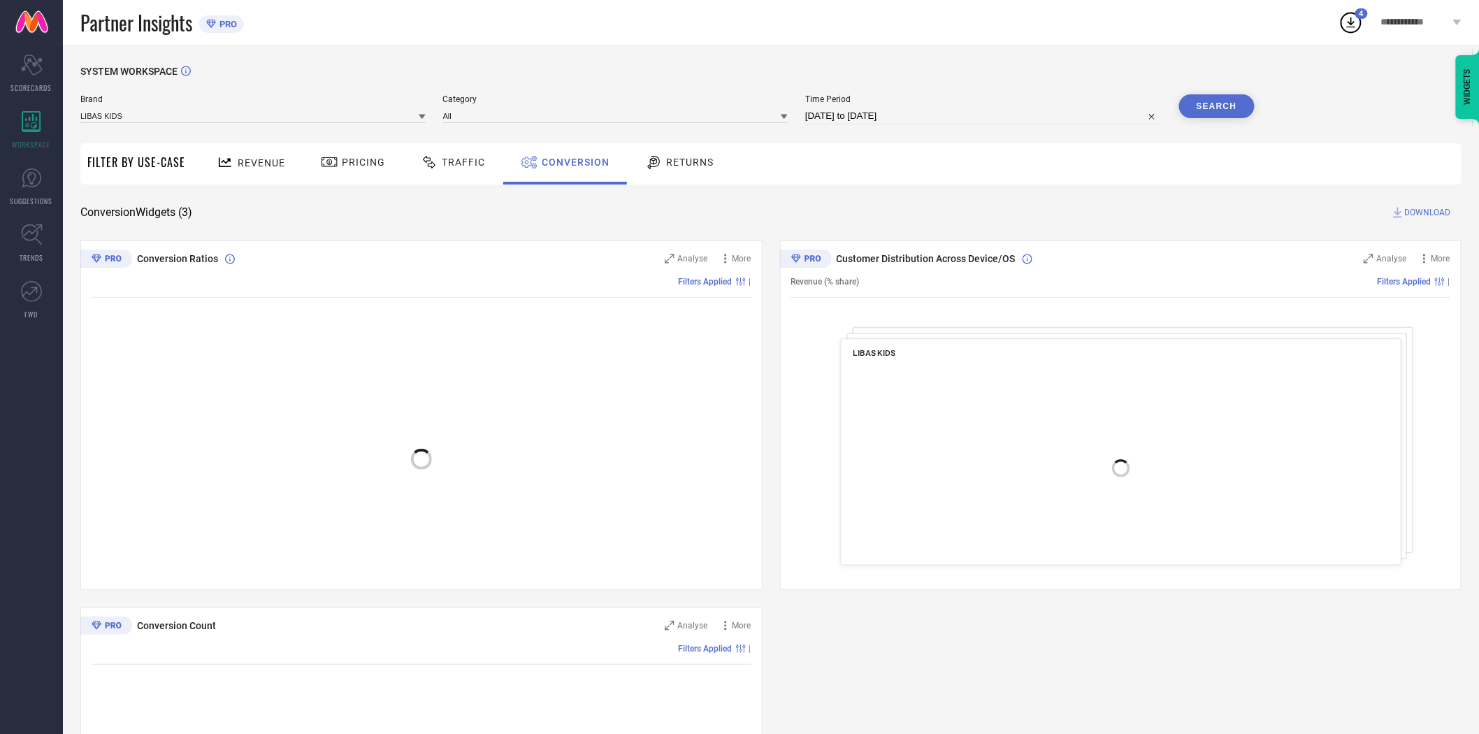
click at [1427, 206] on span "DOWNLOAD" at bounding box center [1428, 212] width 46 height 14
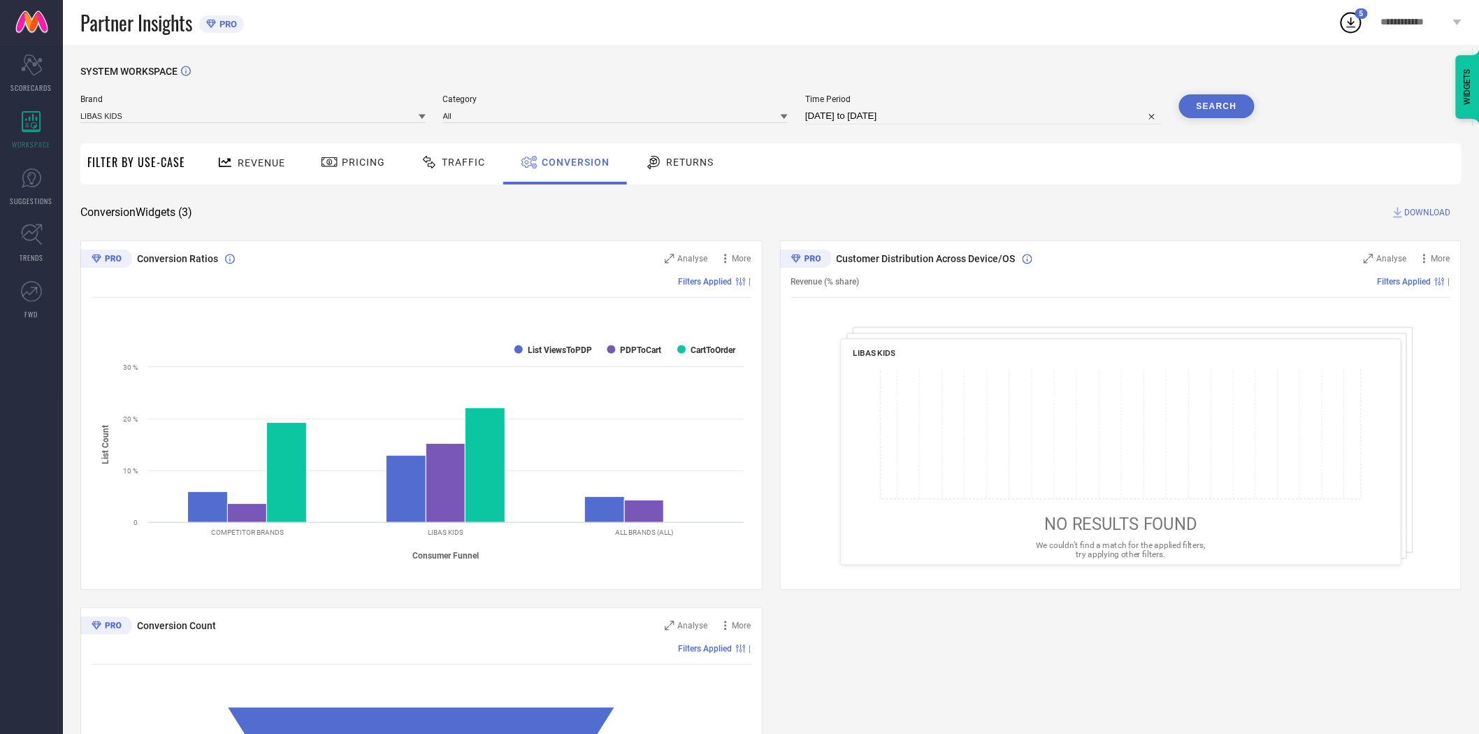
click at [1354, 26] on icon at bounding box center [1350, 22] width 25 height 25
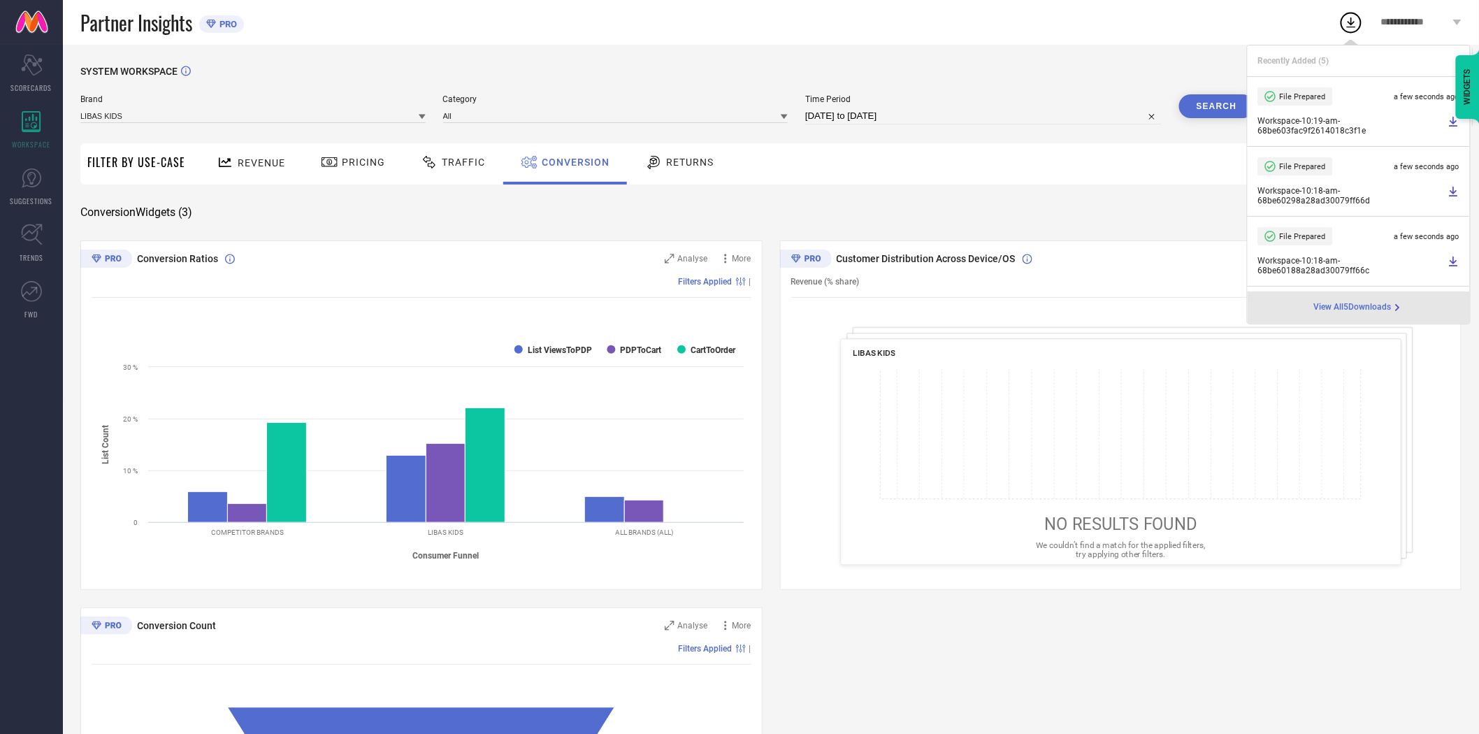
click at [978, 50] on div "SYSTEM WORKSPACE Brand LIBAS KIDS Category All Time Period [DATE] to [DATE] Sea…" at bounding box center [771, 511] width 1416 height 933
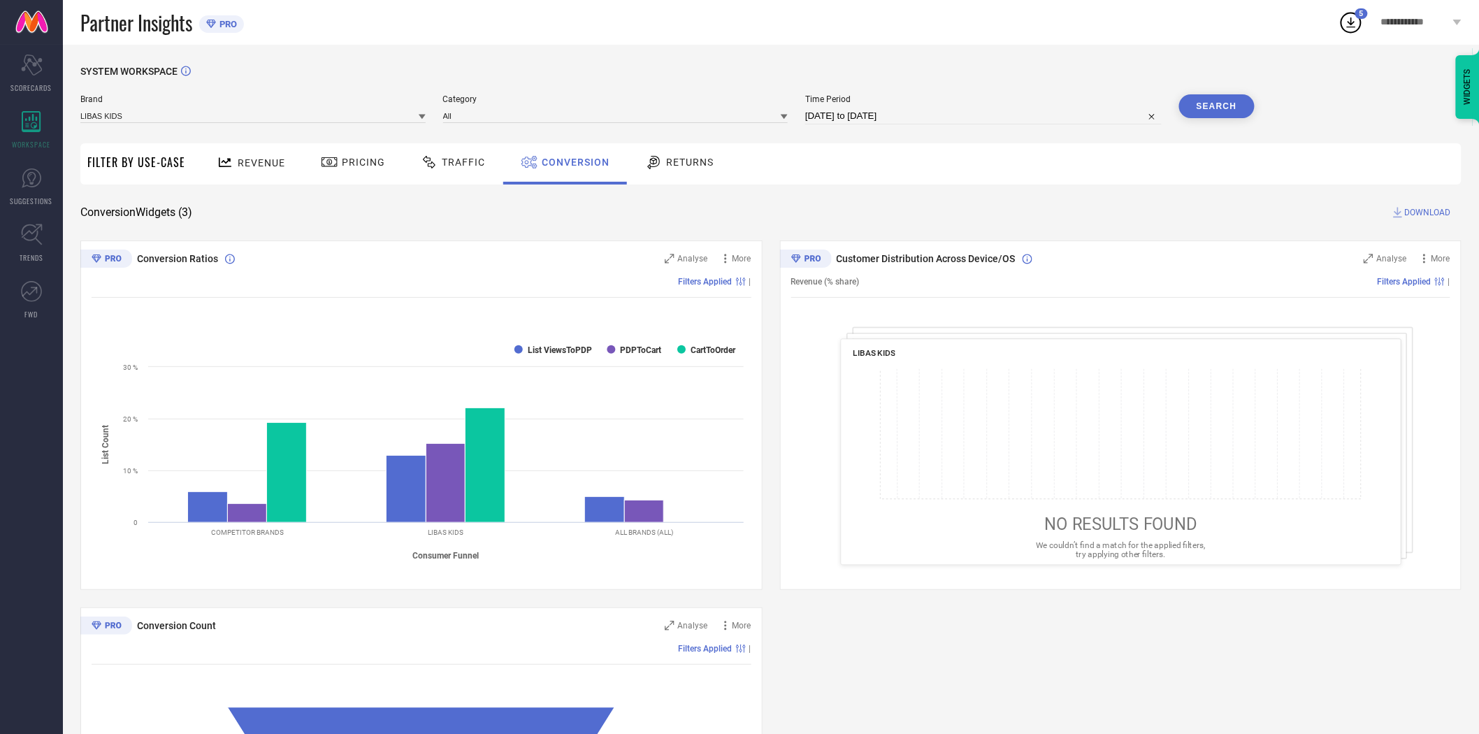
click at [422, 115] on icon at bounding box center [422, 117] width 7 height 5
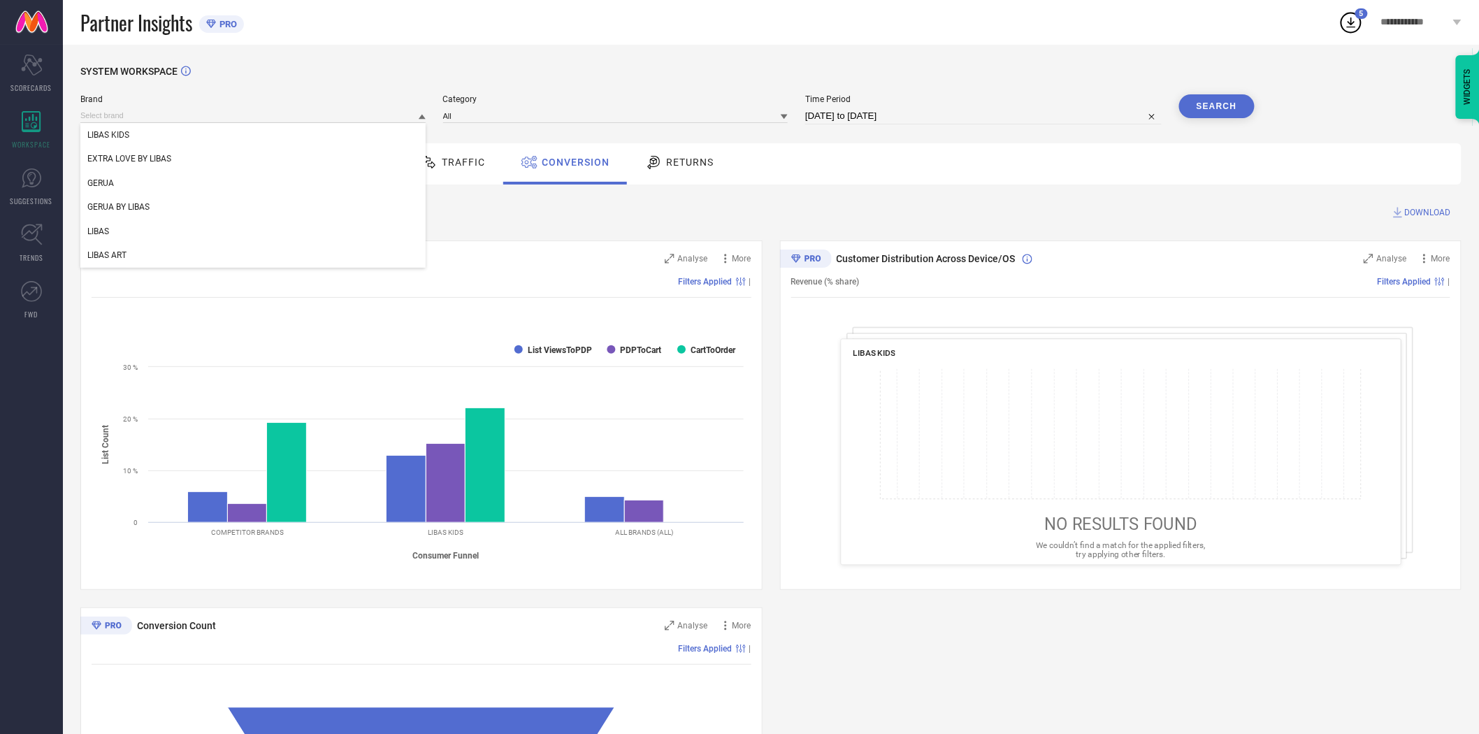
click at [422, 115] on icon at bounding box center [422, 116] width 7 height 7
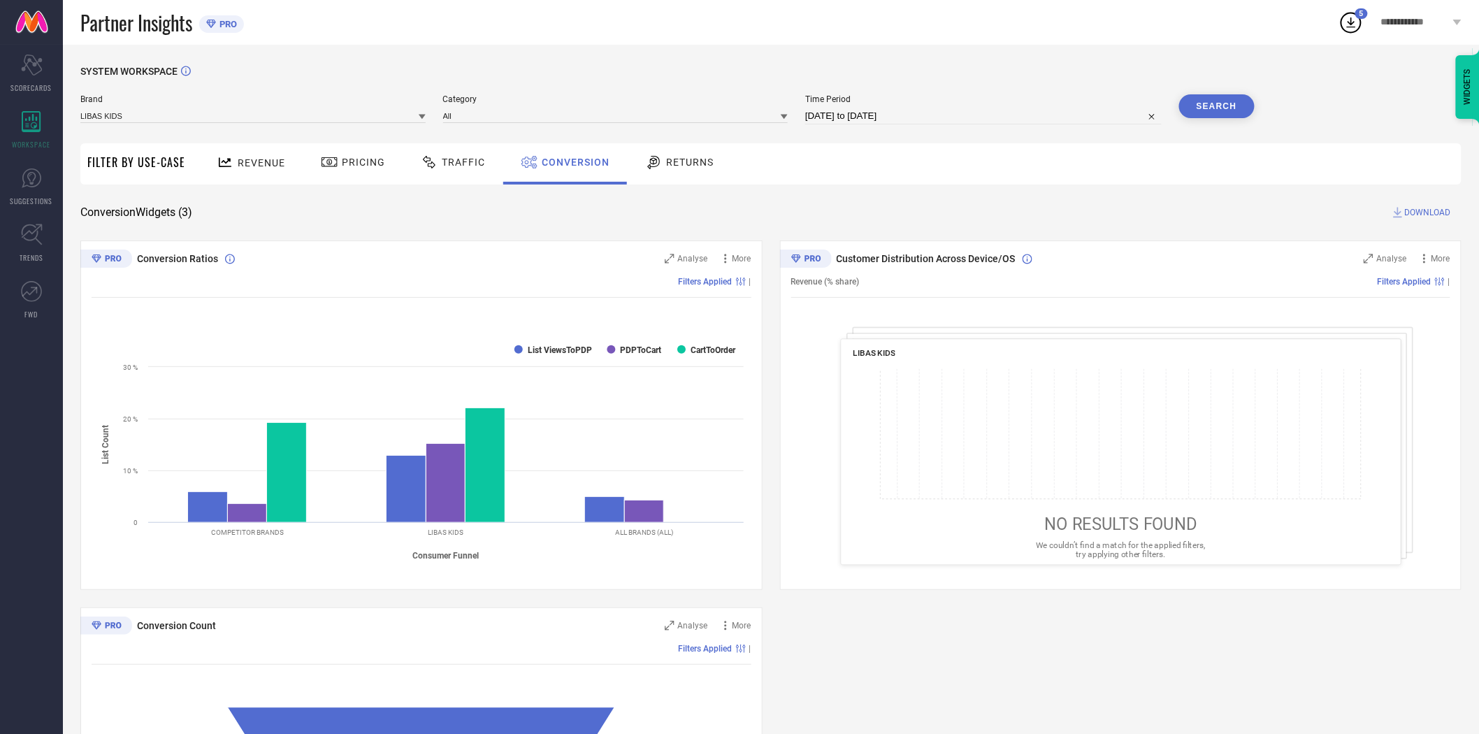
click at [1347, 28] on icon at bounding box center [1350, 22] width 25 height 25
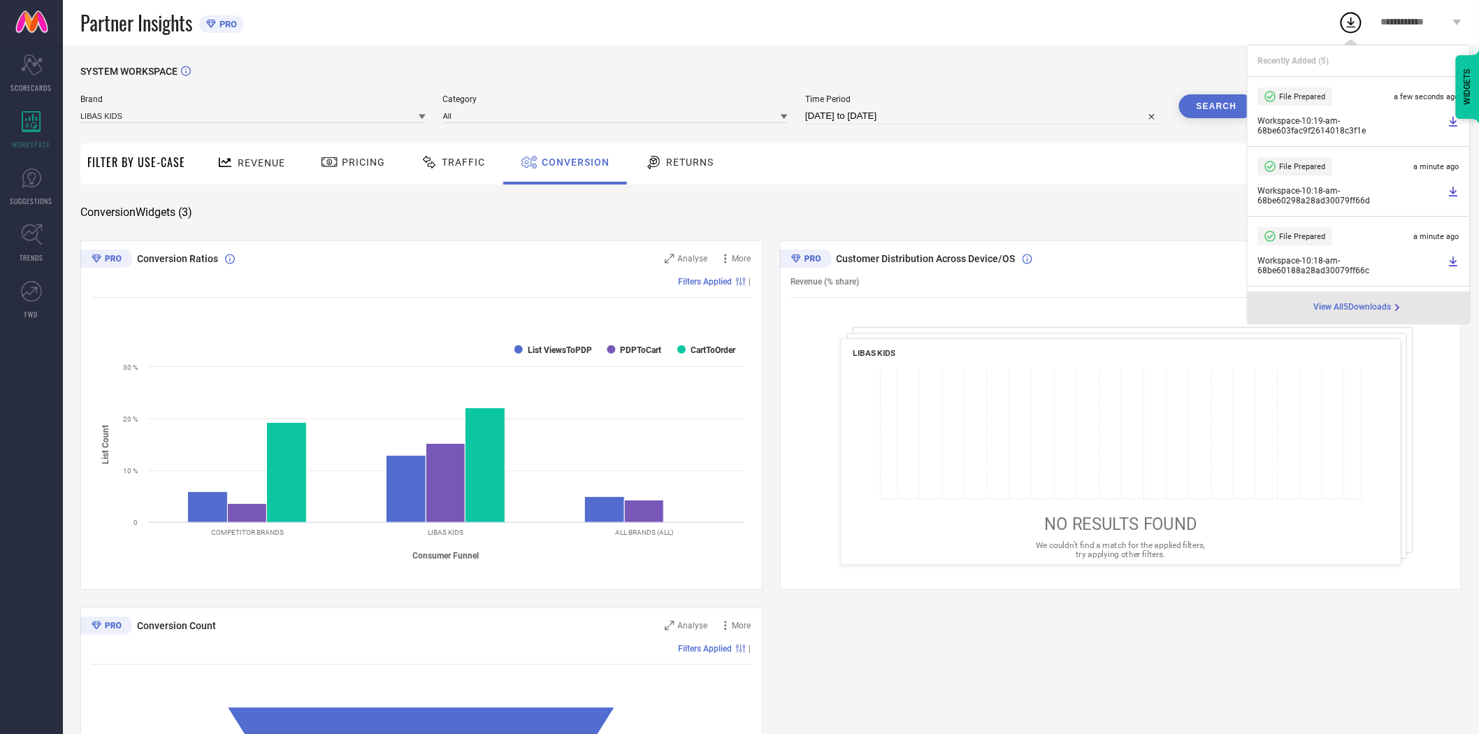
click at [965, 73] on div "SYSTEM WORKSPACE" at bounding box center [770, 80] width 1381 height 29
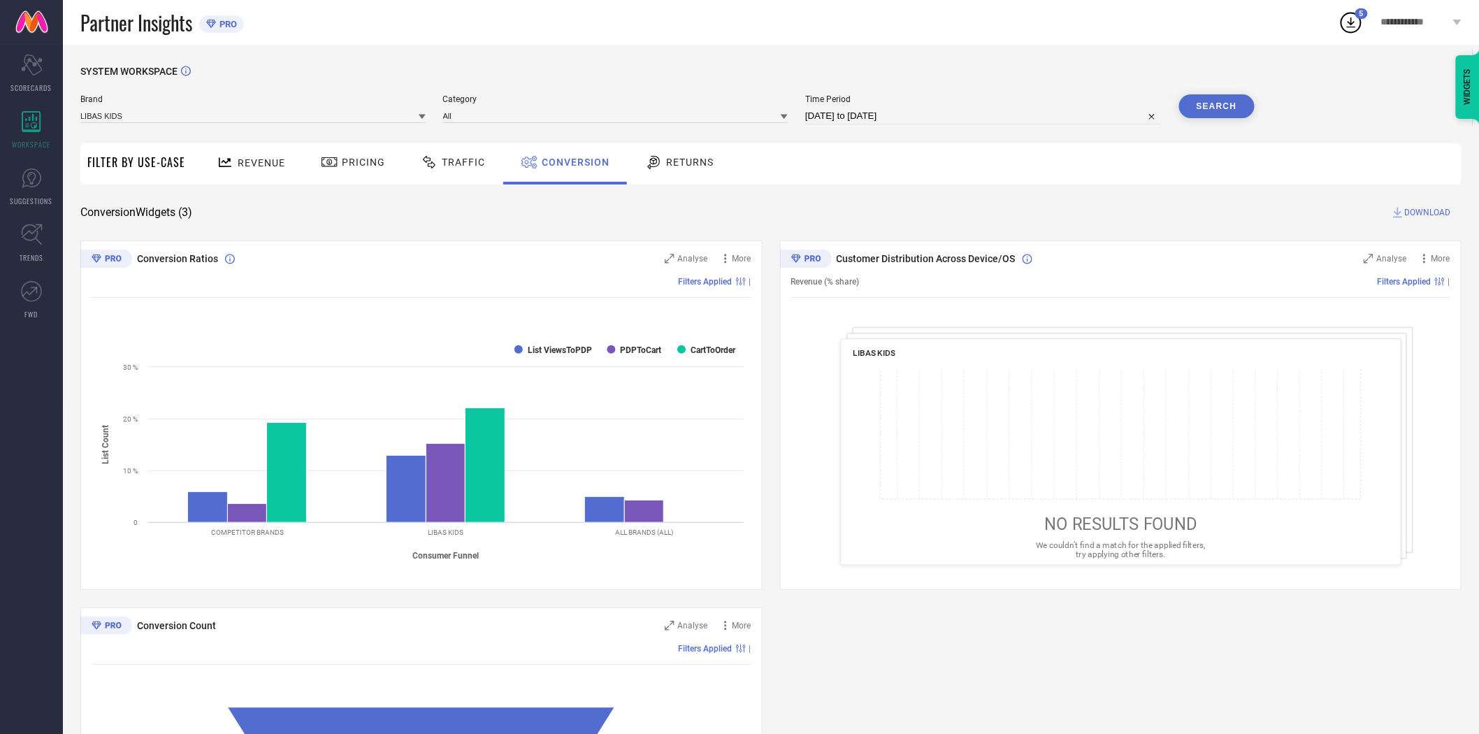
click at [1206, 110] on button "Search" at bounding box center [1216, 106] width 75 height 24
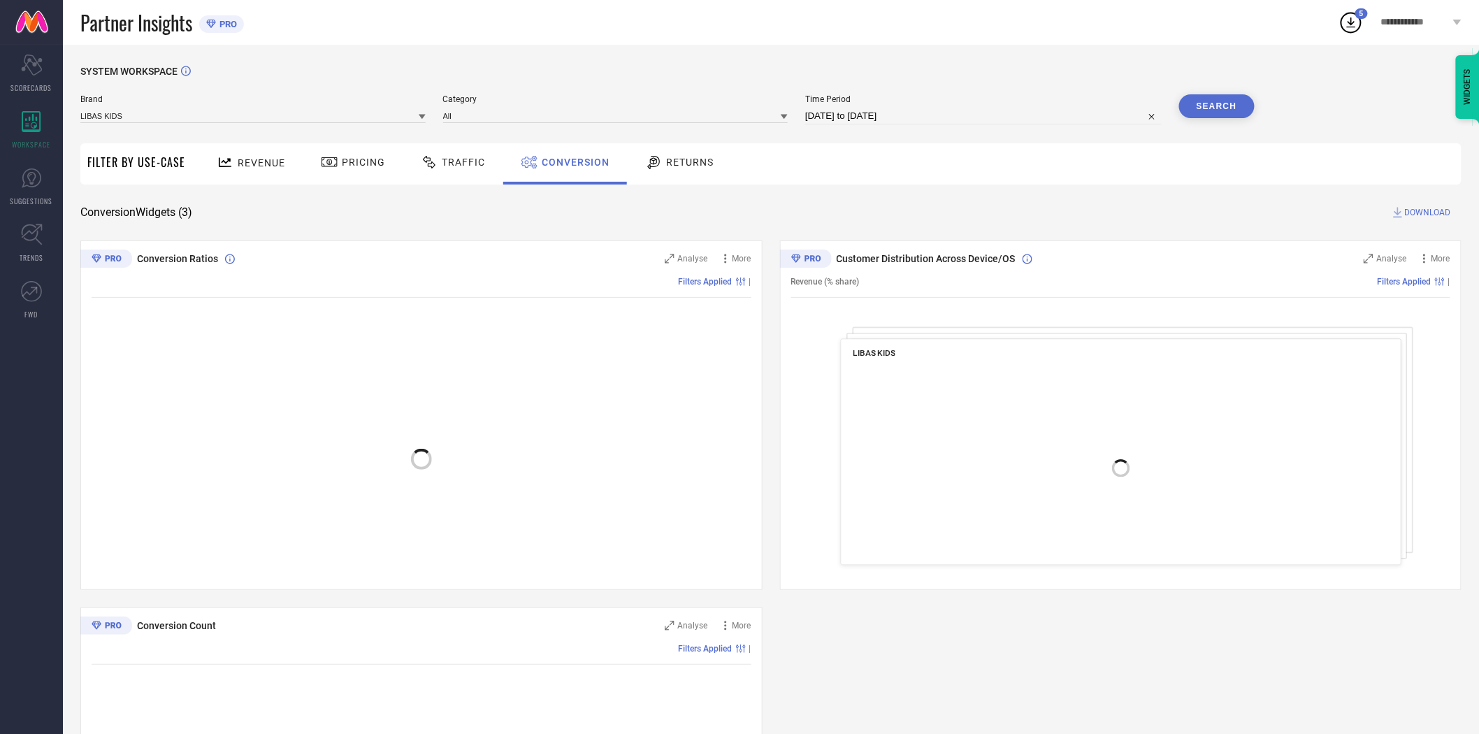
click at [1095, 166] on div "Revenue Pricing Traffic Conversion Returns" at bounding box center [826, 163] width 1269 height 41
click at [1424, 208] on span "DOWNLOAD" at bounding box center [1428, 212] width 46 height 14
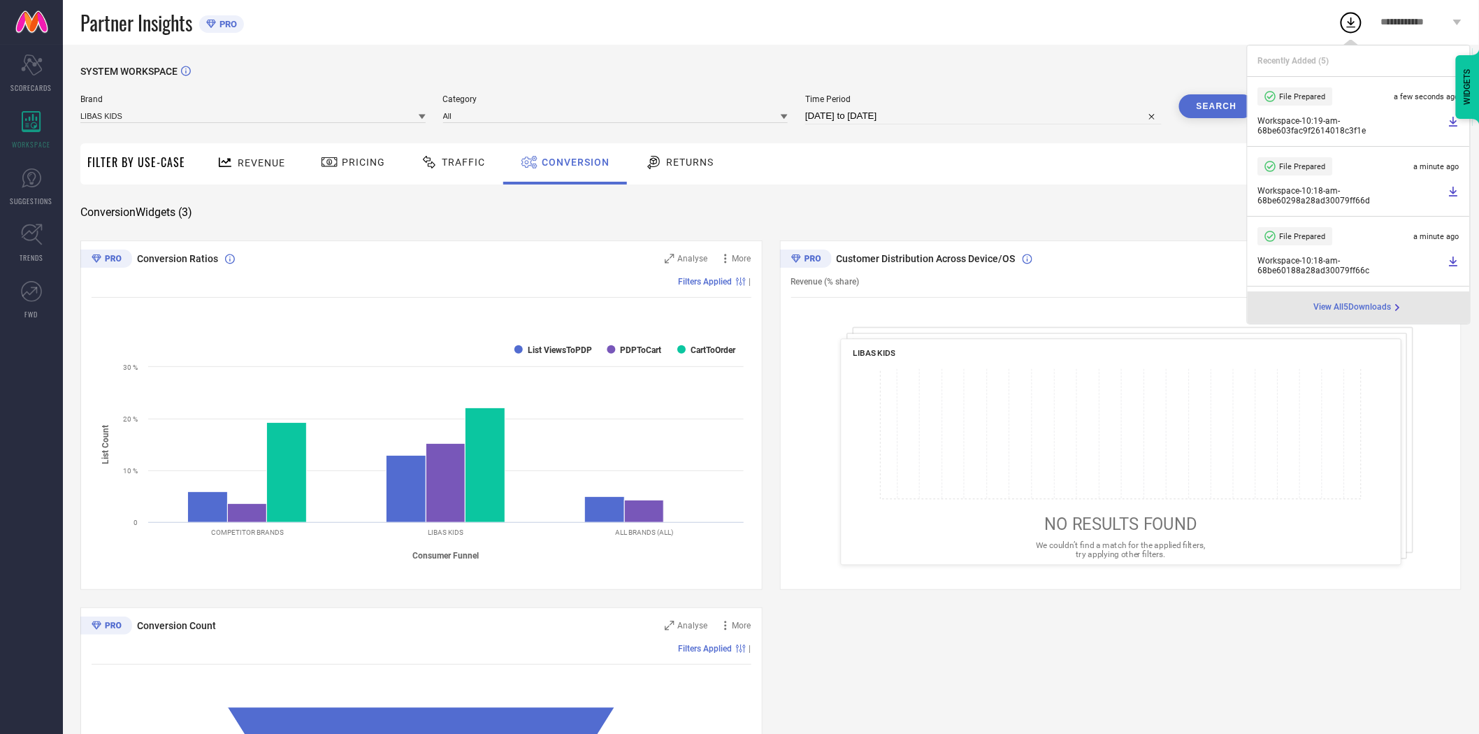
click at [420, 120] on icon at bounding box center [422, 116] width 7 height 7
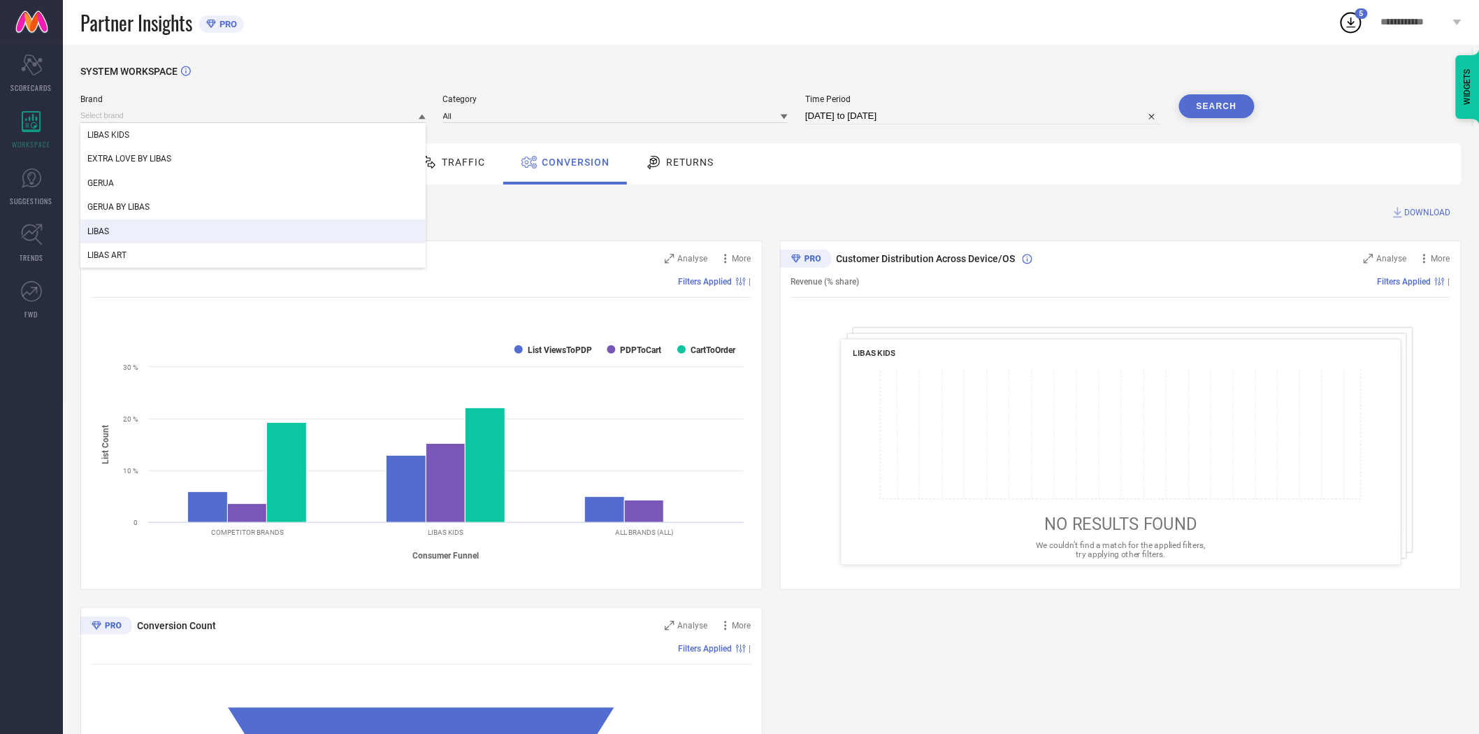
click at [331, 238] on div "LIBAS" at bounding box center [252, 231] width 345 height 24
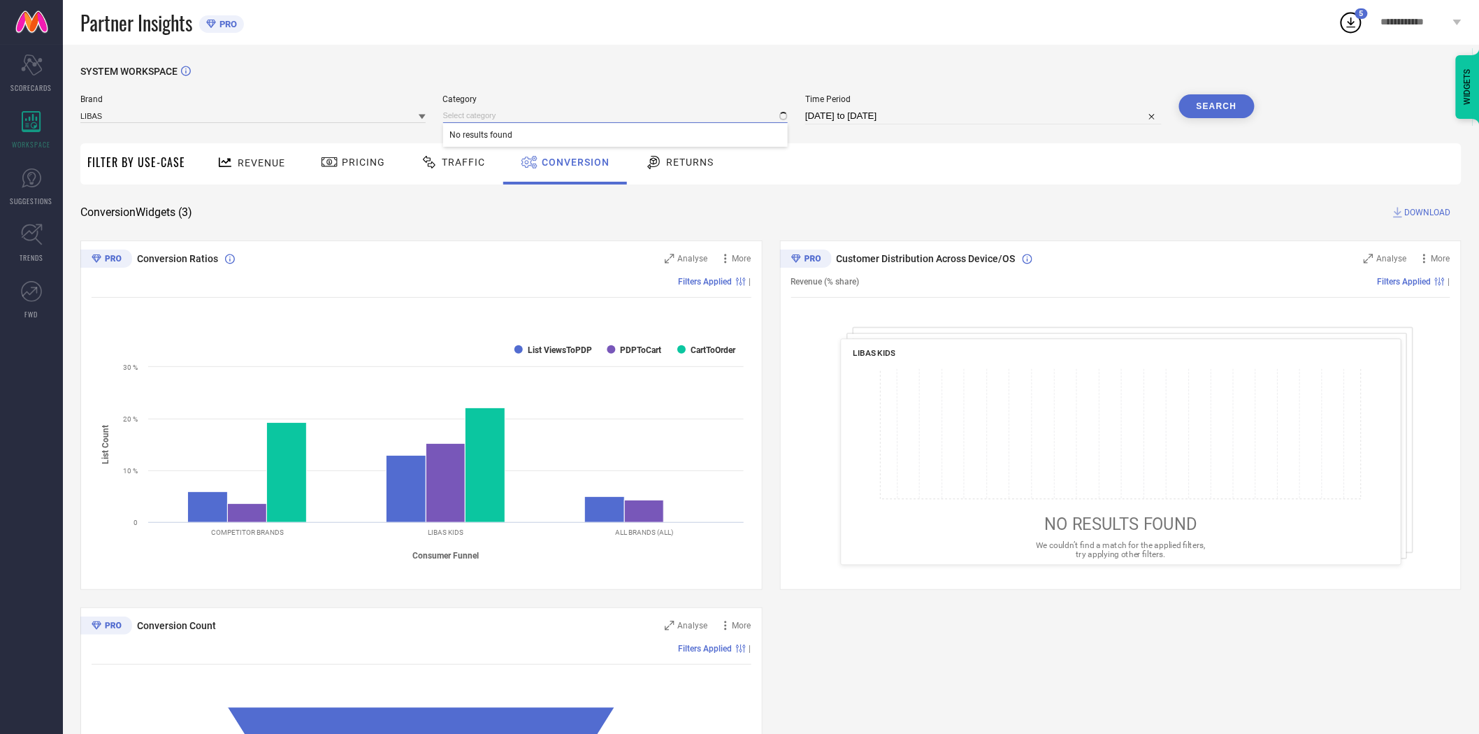
click at [521, 120] on input at bounding box center [615, 115] width 345 height 15
click at [686, 75] on div "SYSTEM WORKSPACE" at bounding box center [770, 80] width 1381 height 29
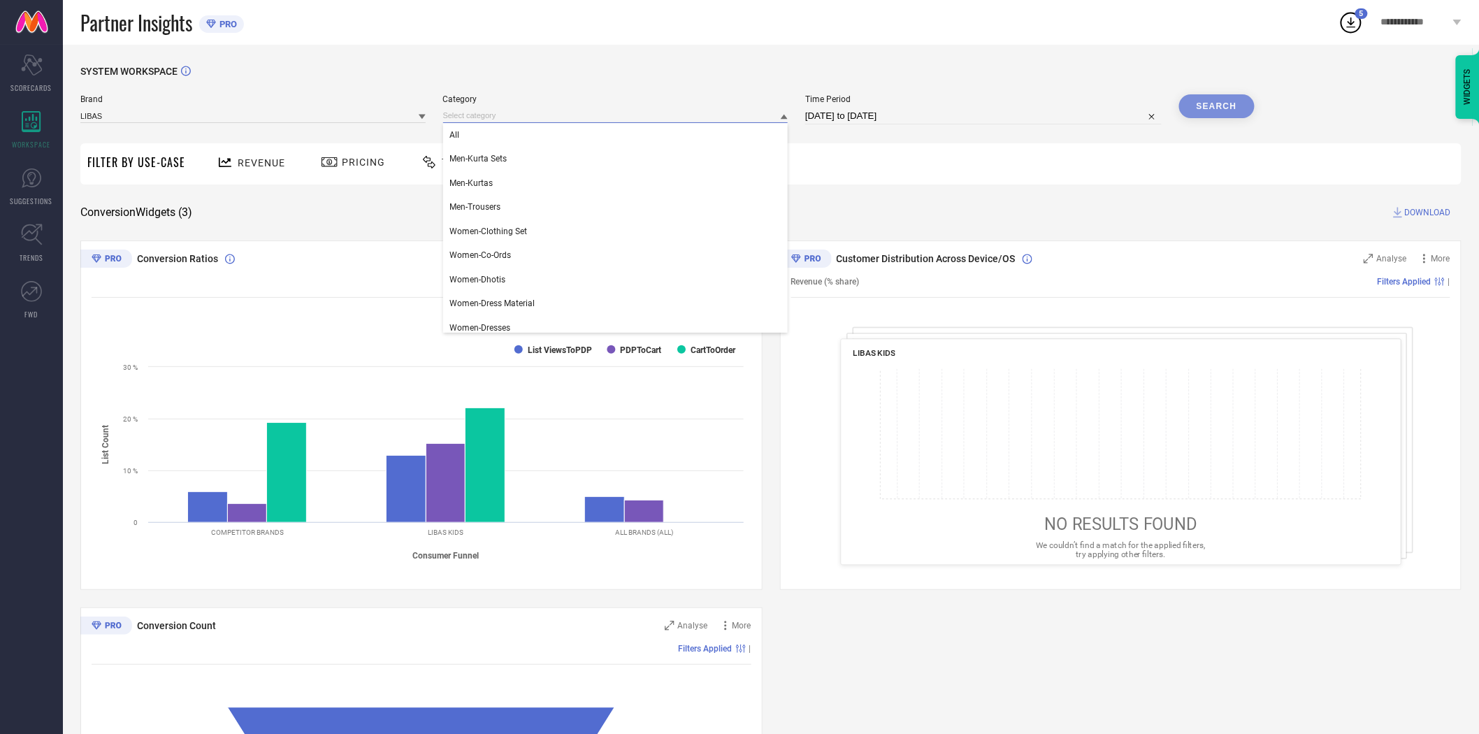
click at [650, 119] on input at bounding box center [615, 115] width 345 height 15
click at [624, 142] on div "All" at bounding box center [615, 135] width 345 height 24
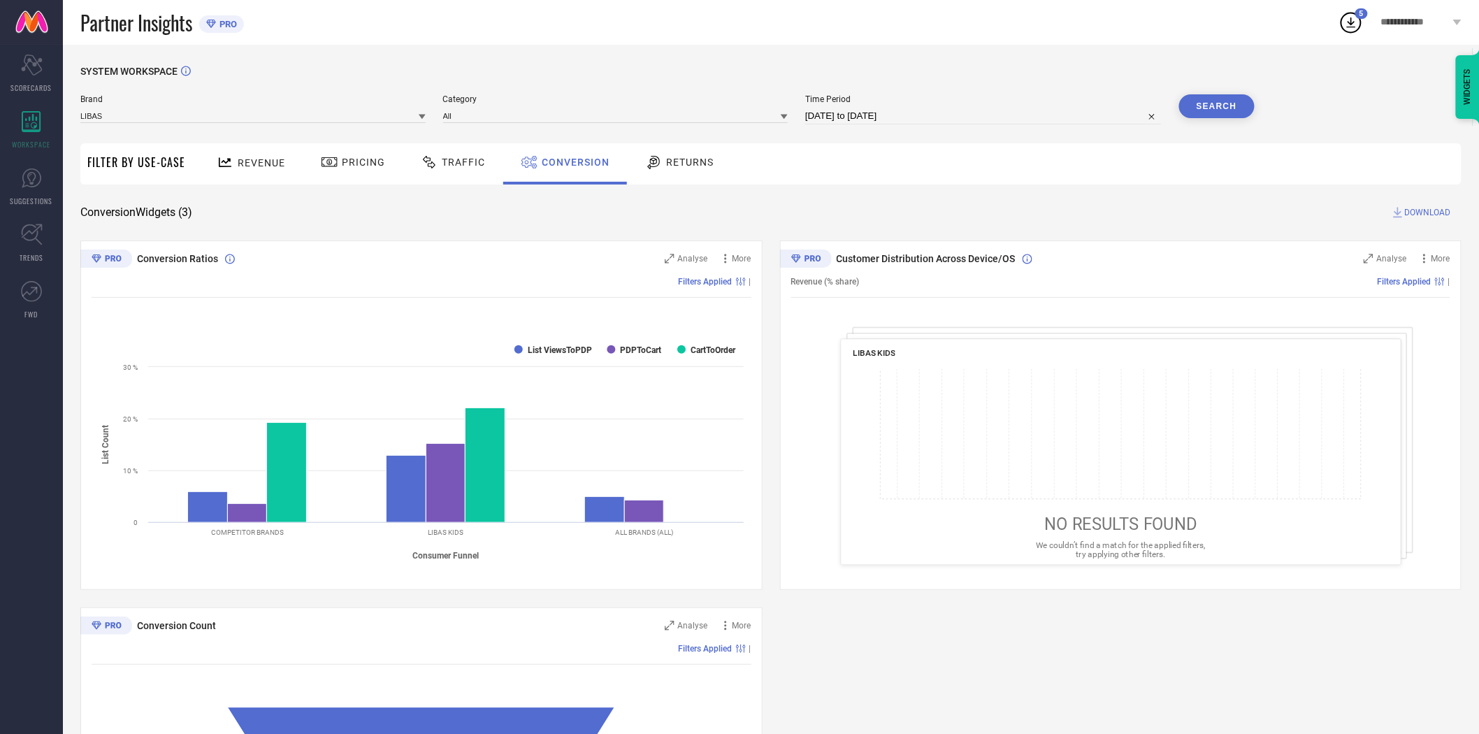
click at [1203, 114] on button "Search" at bounding box center [1216, 106] width 75 height 24
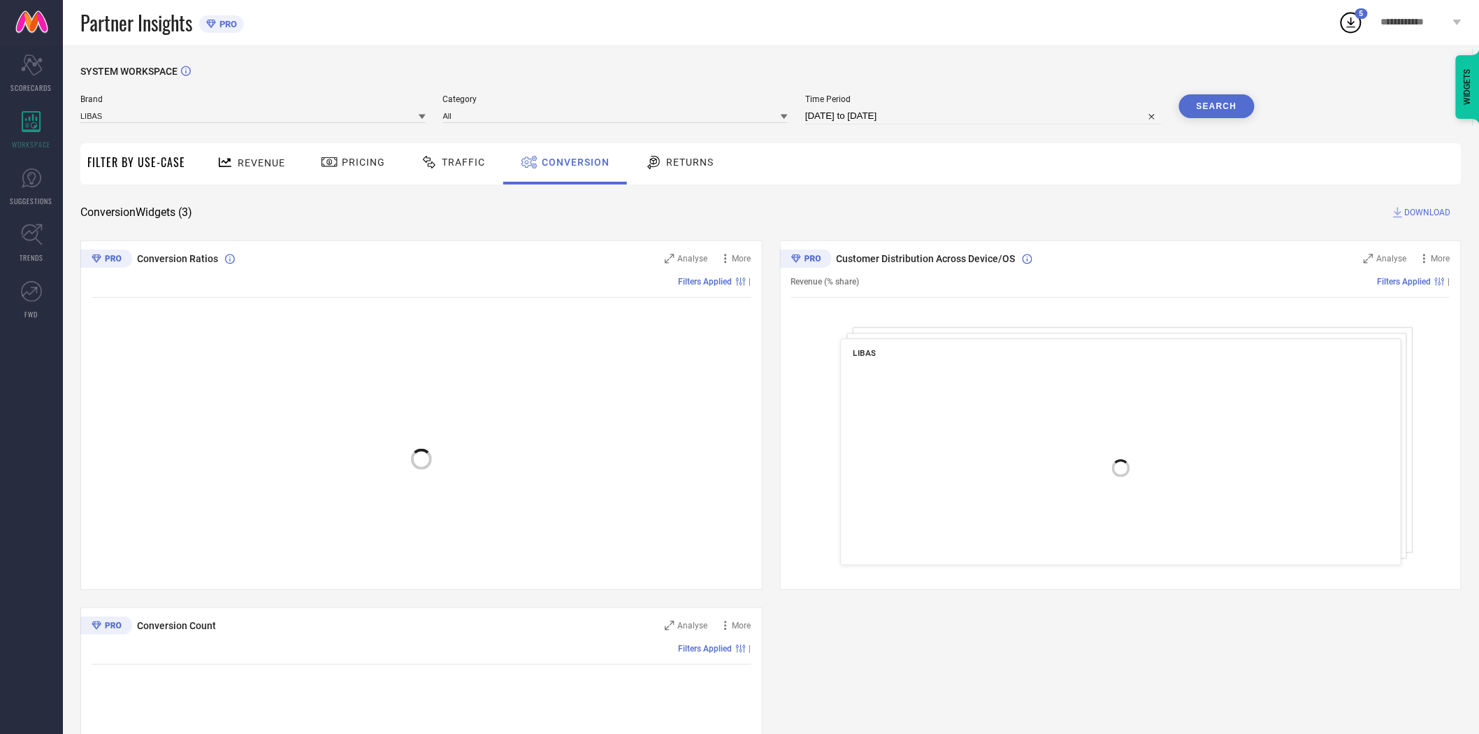
click at [1422, 210] on span "DOWNLOAD" at bounding box center [1428, 212] width 46 height 14
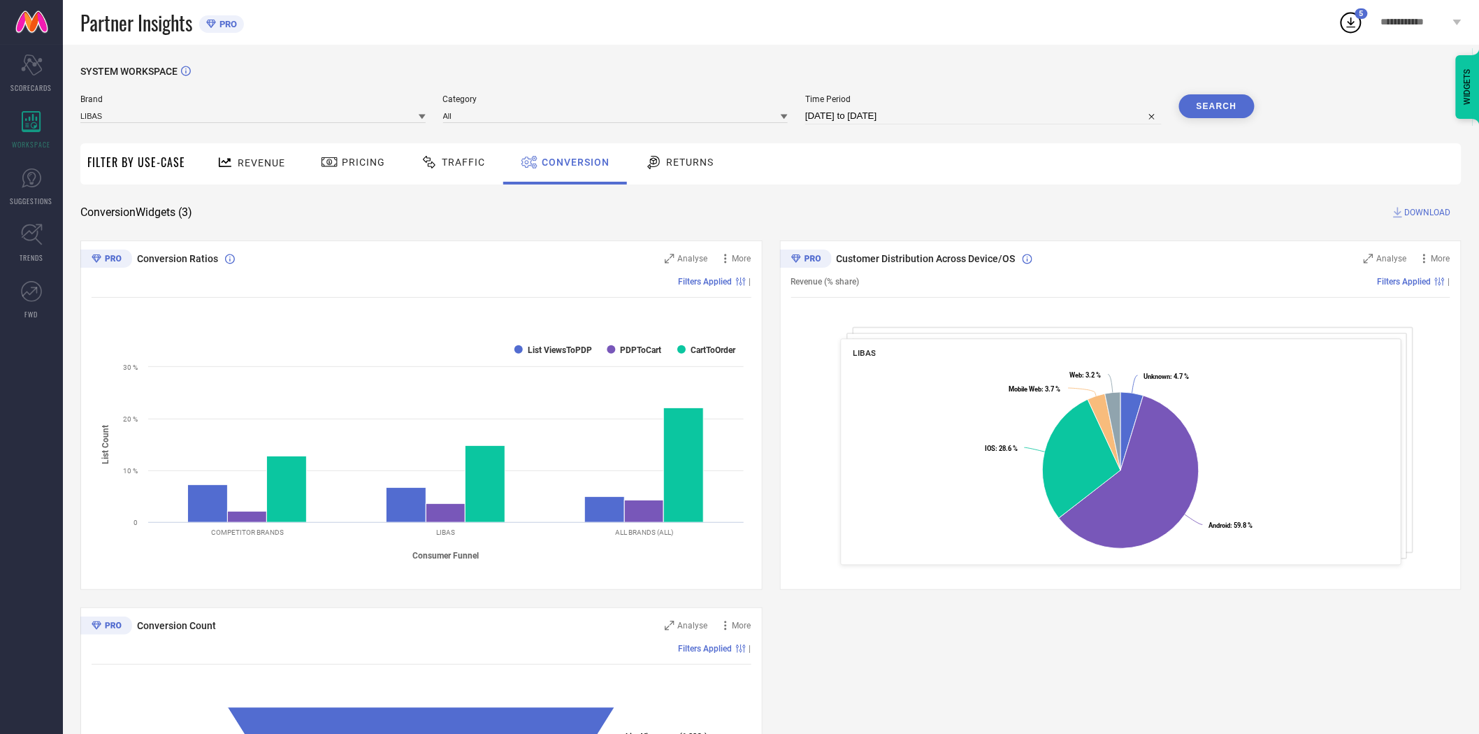
drag, startPoint x: 1080, startPoint y: 40, endPoint x: 1080, endPoint y: 56, distance: 16.1
click at [1080, 40] on div "Partner Insights PRO" at bounding box center [709, 22] width 1258 height 45
click at [422, 115] on icon at bounding box center [422, 117] width 7 height 5
click at [305, 203] on div "GERUA BY LIBAS" at bounding box center [252, 207] width 345 height 24
click at [477, 117] on input at bounding box center [615, 115] width 345 height 15
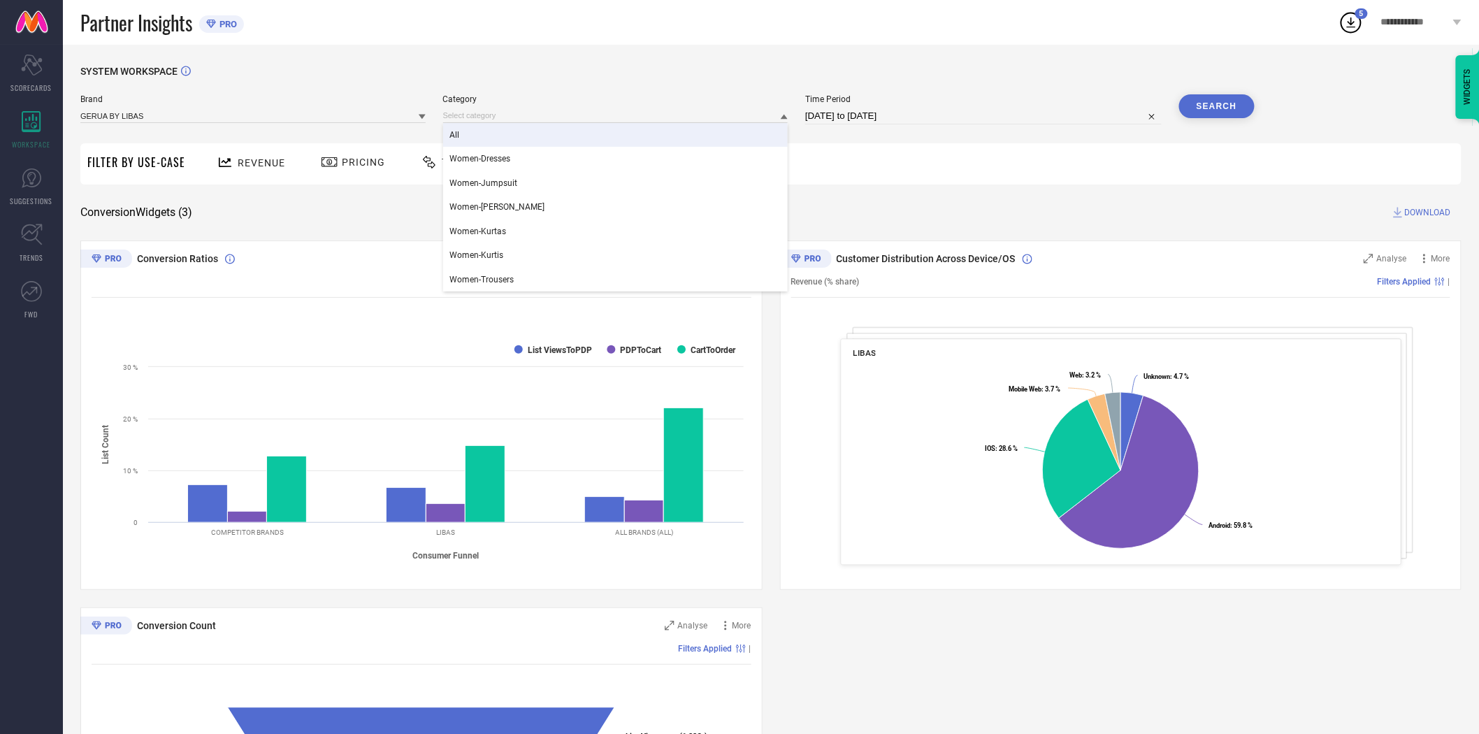
click at [486, 137] on div "All" at bounding box center [615, 135] width 345 height 24
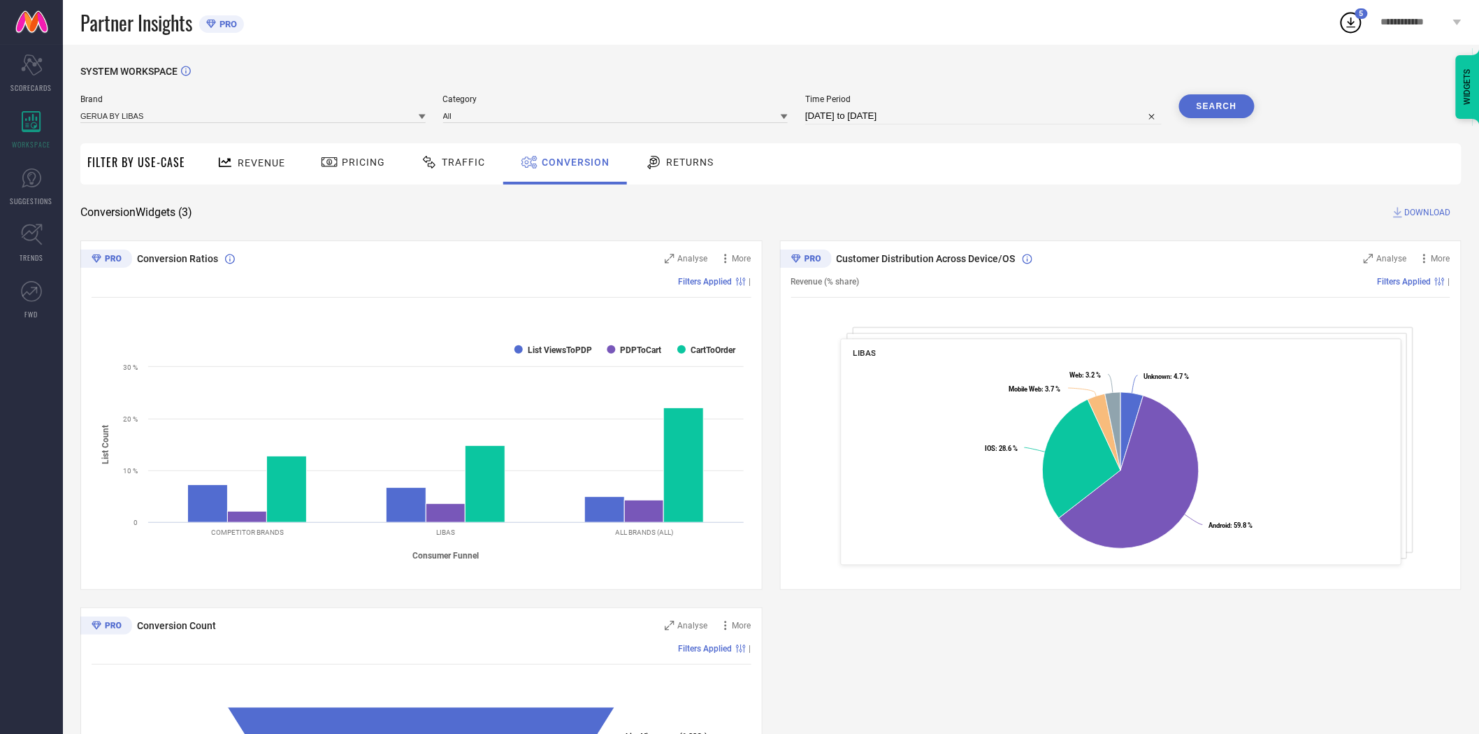
click at [1208, 105] on button "Search" at bounding box center [1216, 106] width 75 height 24
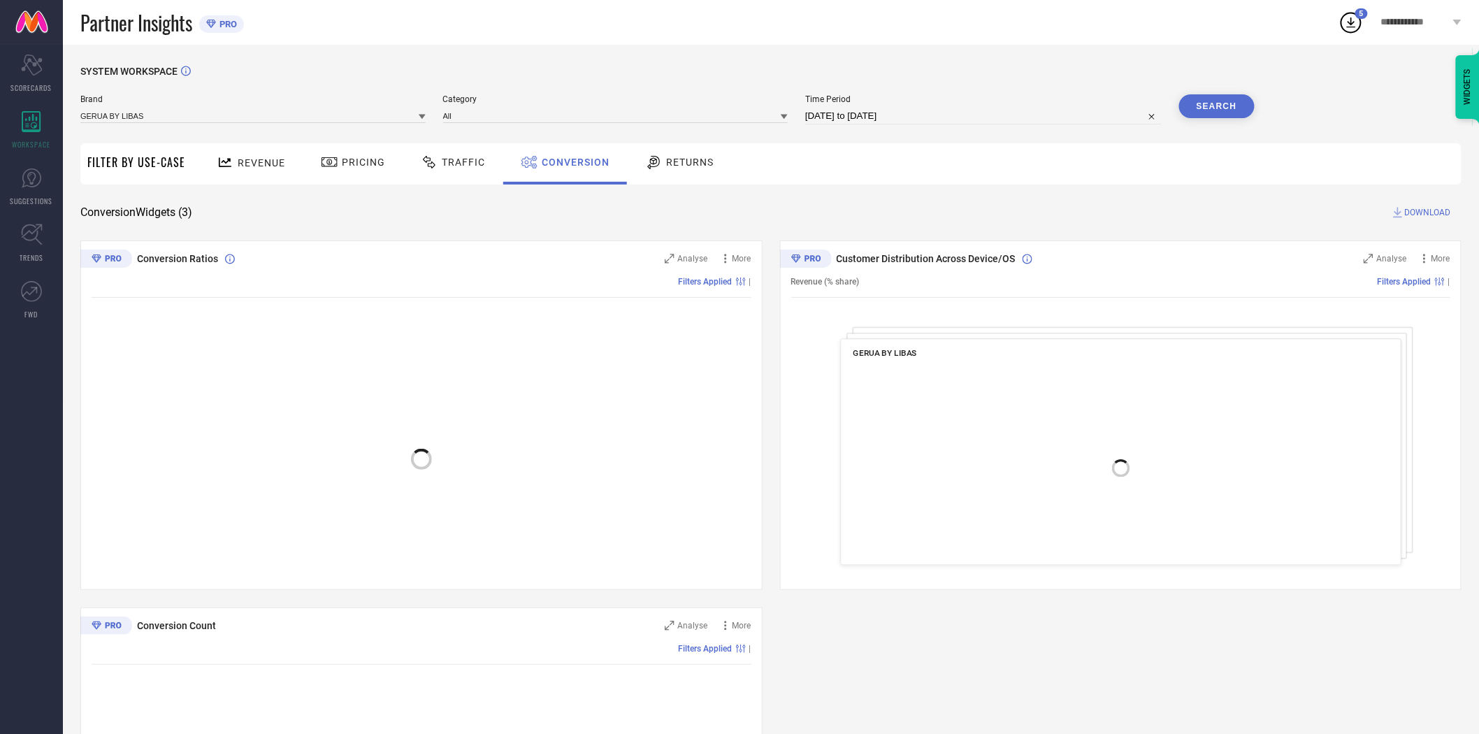
click at [1409, 210] on span "DOWNLOAD" at bounding box center [1428, 212] width 46 height 14
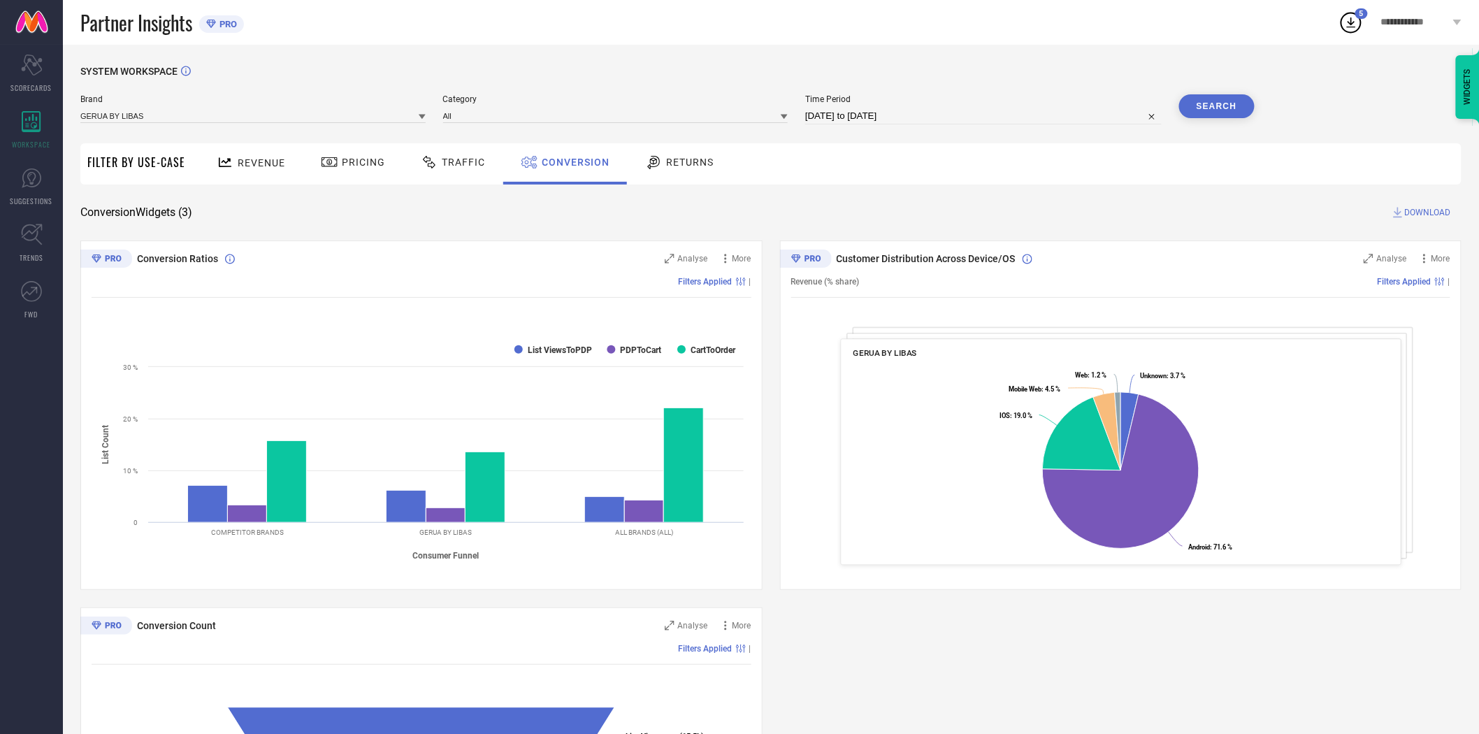
click at [424, 115] on icon at bounding box center [422, 116] width 7 height 7
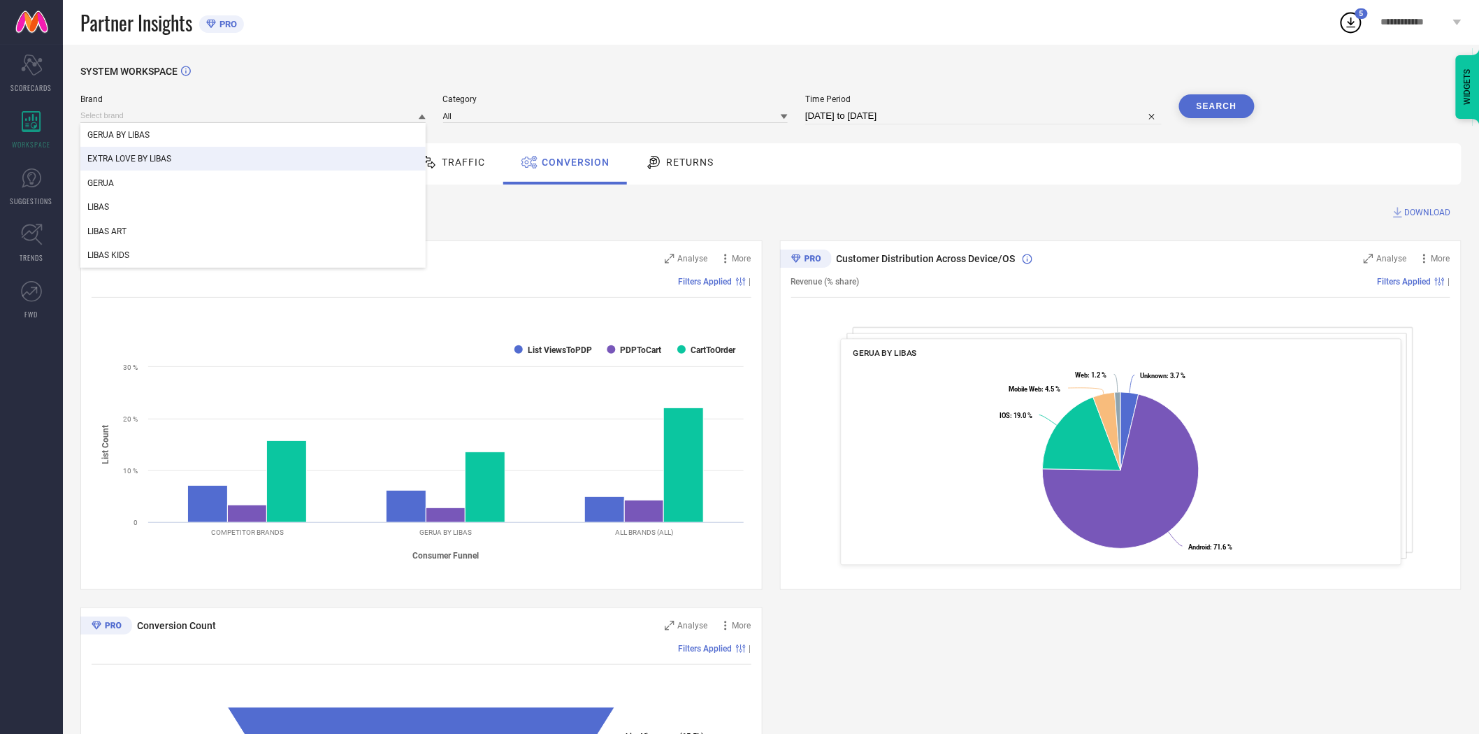
click at [362, 152] on div "EXTRA LOVE BY LIBAS" at bounding box center [252, 159] width 345 height 24
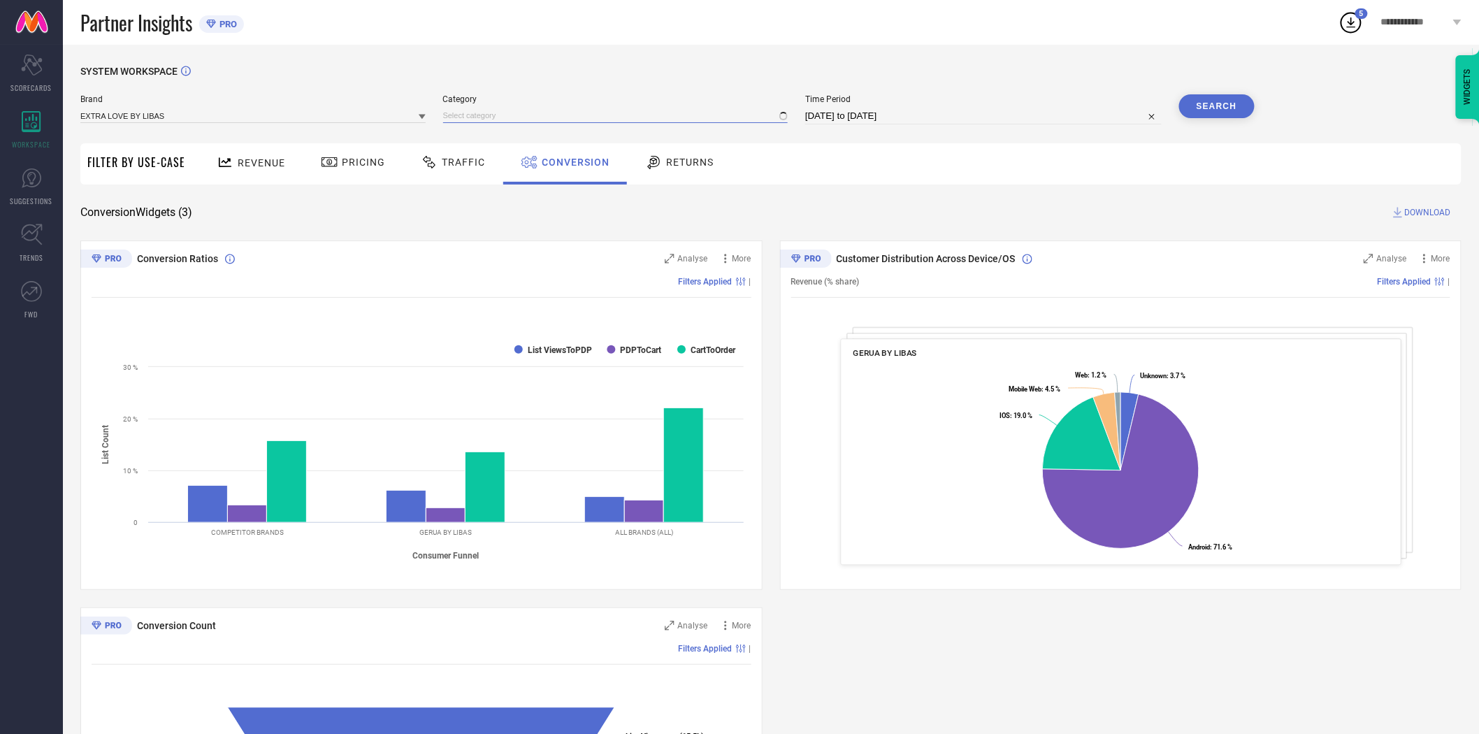
click at [486, 117] on input at bounding box center [615, 115] width 345 height 15
click at [542, 66] on div "SYSTEM WORKSPACE" at bounding box center [770, 80] width 1381 height 29
click at [536, 120] on input at bounding box center [615, 115] width 345 height 15
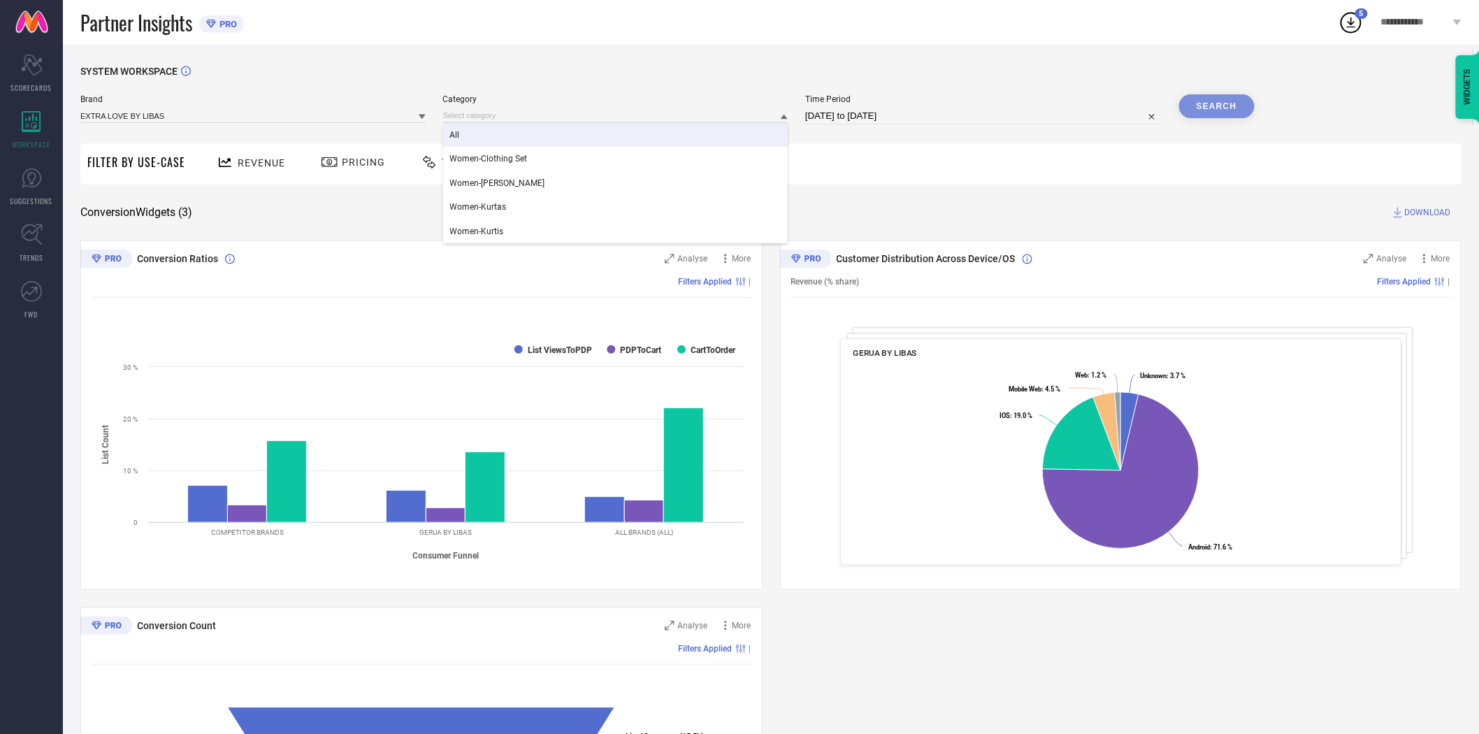
click at [525, 133] on div "All" at bounding box center [615, 135] width 345 height 24
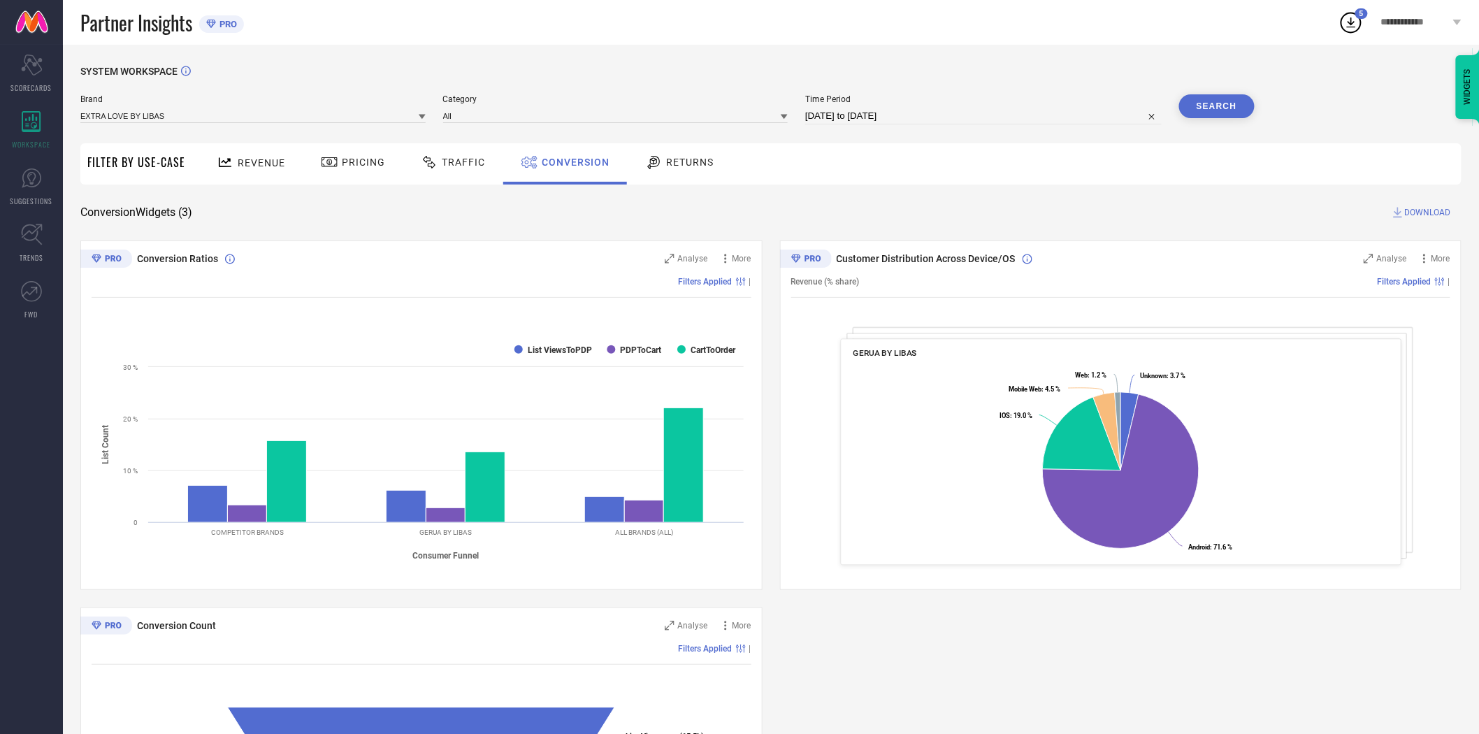
click at [1212, 103] on button "Search" at bounding box center [1216, 106] width 75 height 24
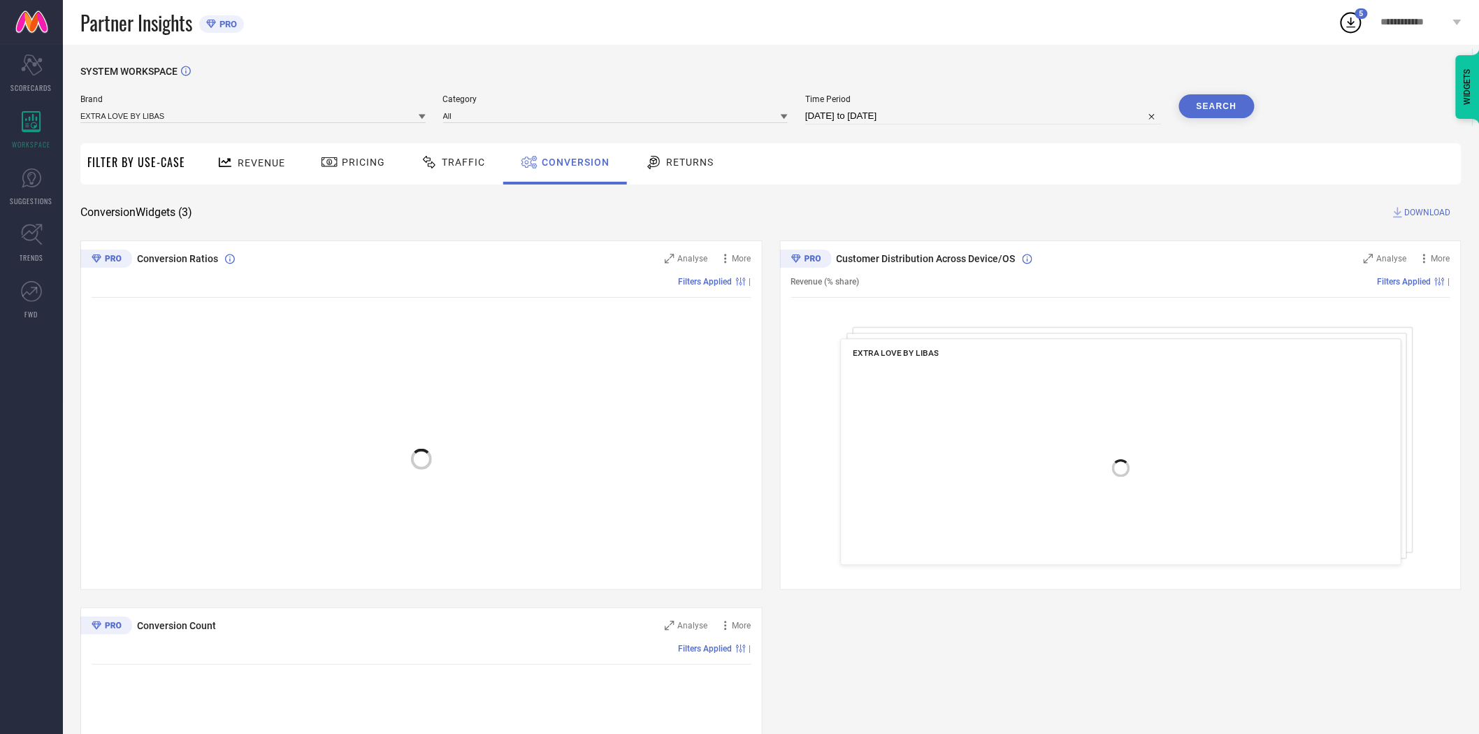
click at [1421, 208] on span "DOWNLOAD" at bounding box center [1428, 212] width 46 height 14
click at [1065, 63] on div "SYSTEM WORKSPACE Brand EXTRA LOVE BY LIBAS Category All Time Period [DATE] to […" at bounding box center [771, 511] width 1416 height 933
